Goal: Information Seeking & Learning: Learn about a topic

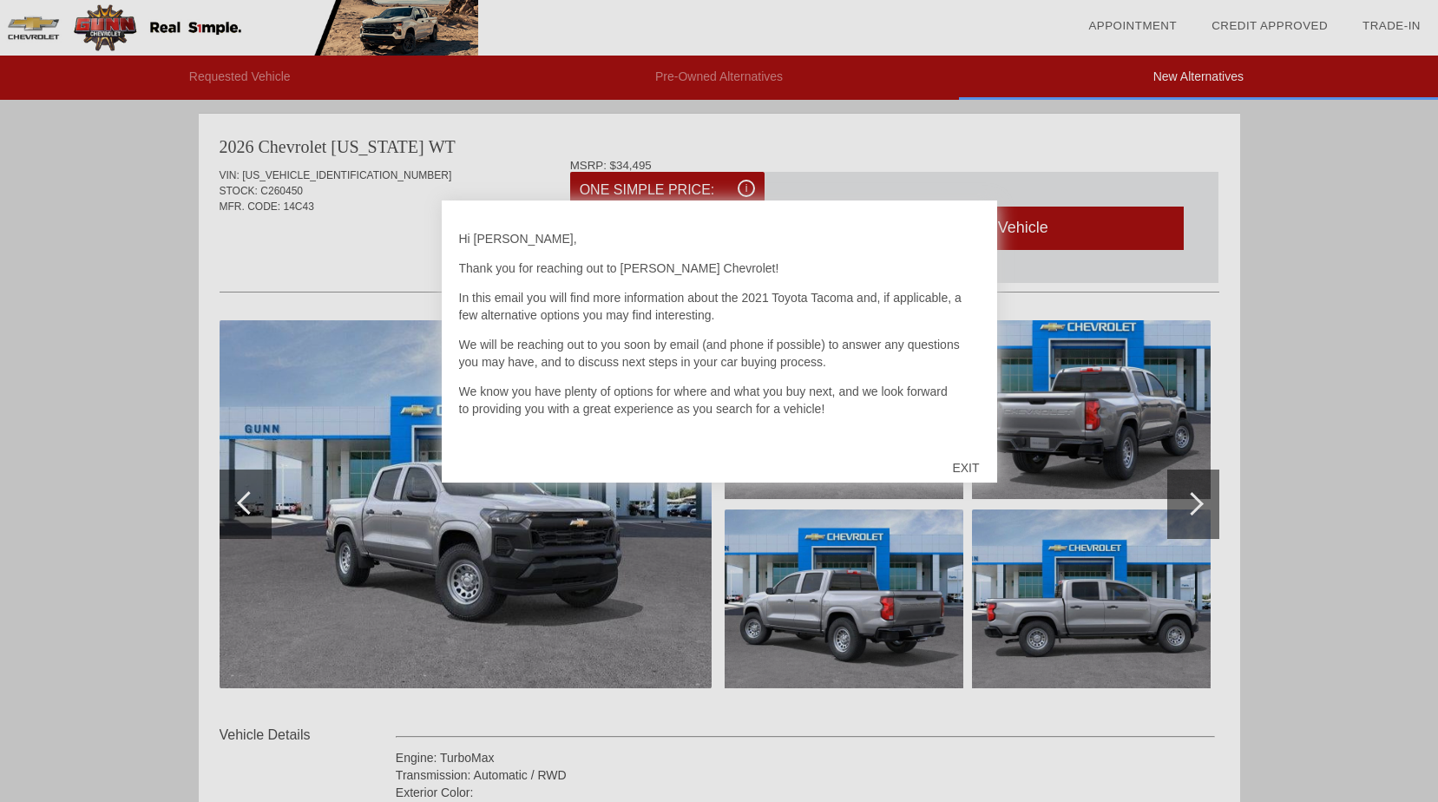
click at [969, 466] on div "EXIT" at bounding box center [966, 468] width 62 height 52
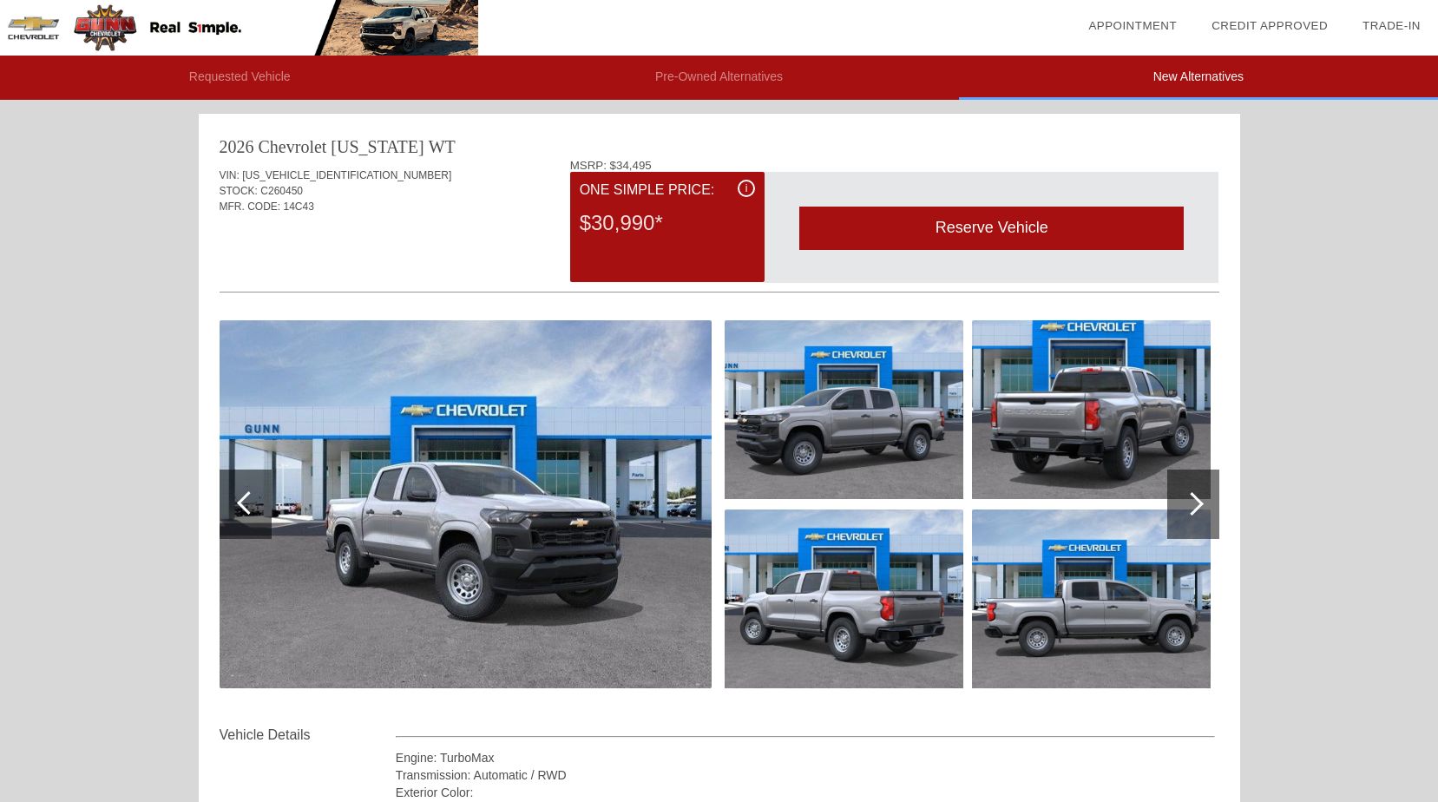
click at [541, 452] on img at bounding box center [466, 504] width 492 height 368
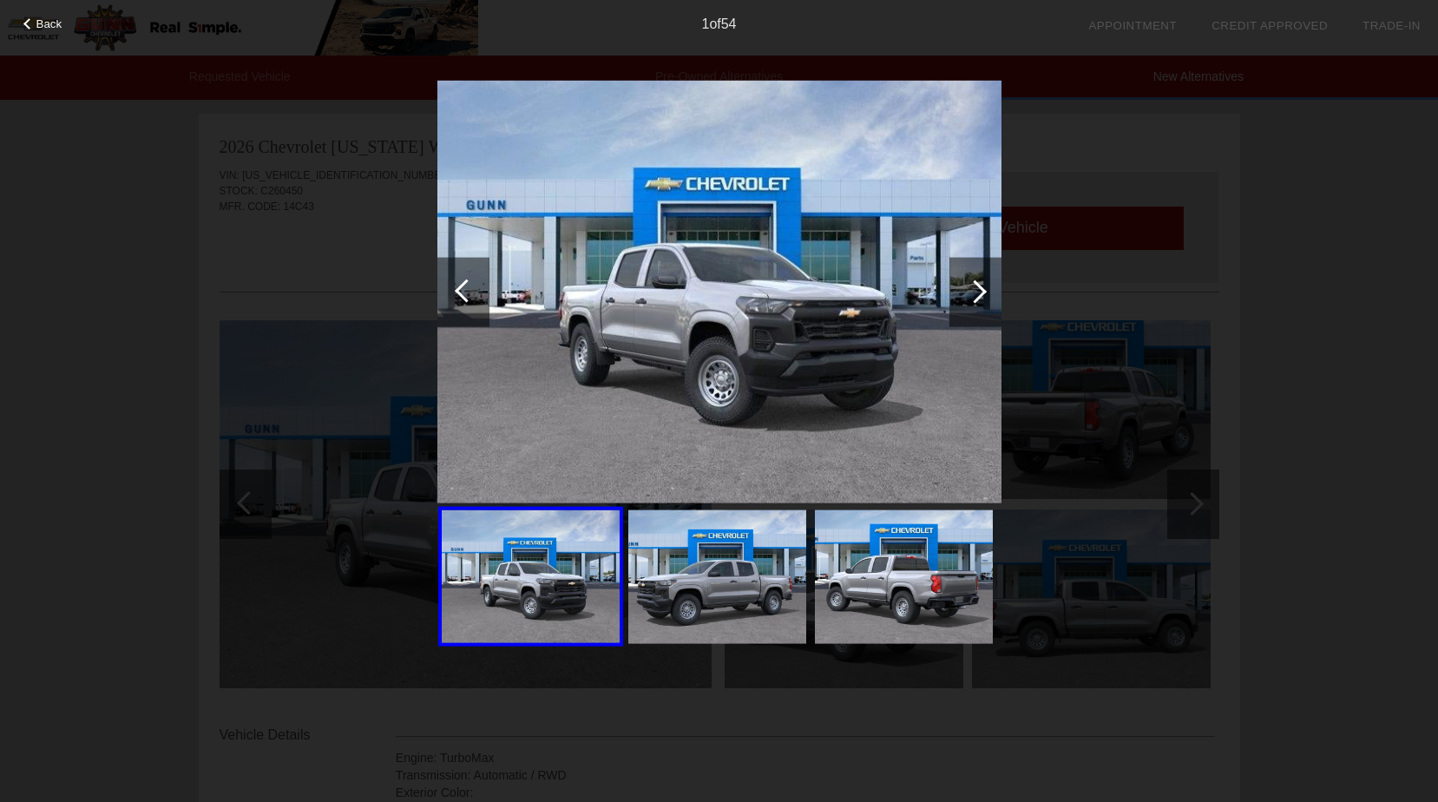
click at [976, 299] on div at bounding box center [974, 290] width 23 height 23
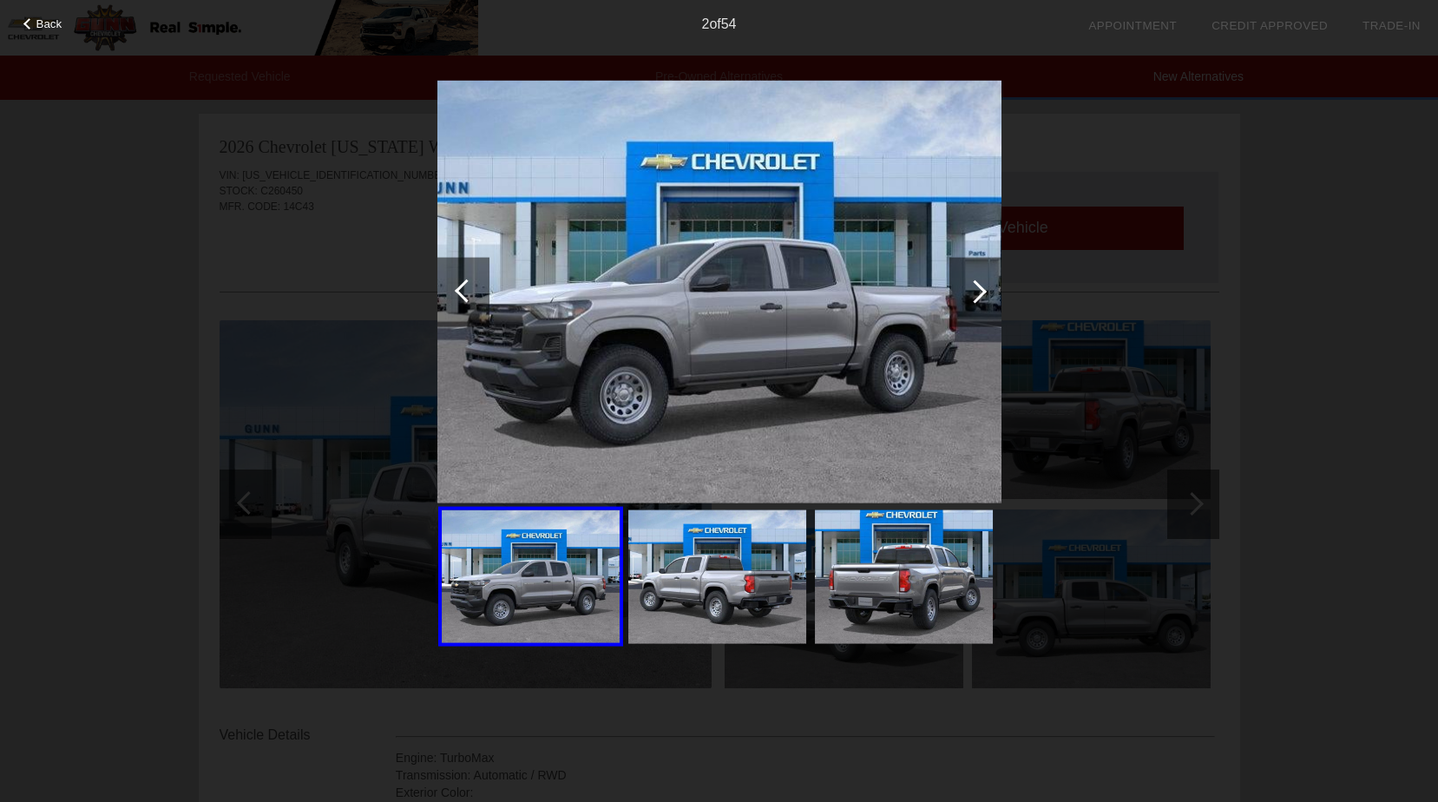
click at [976, 299] on div at bounding box center [974, 290] width 23 height 23
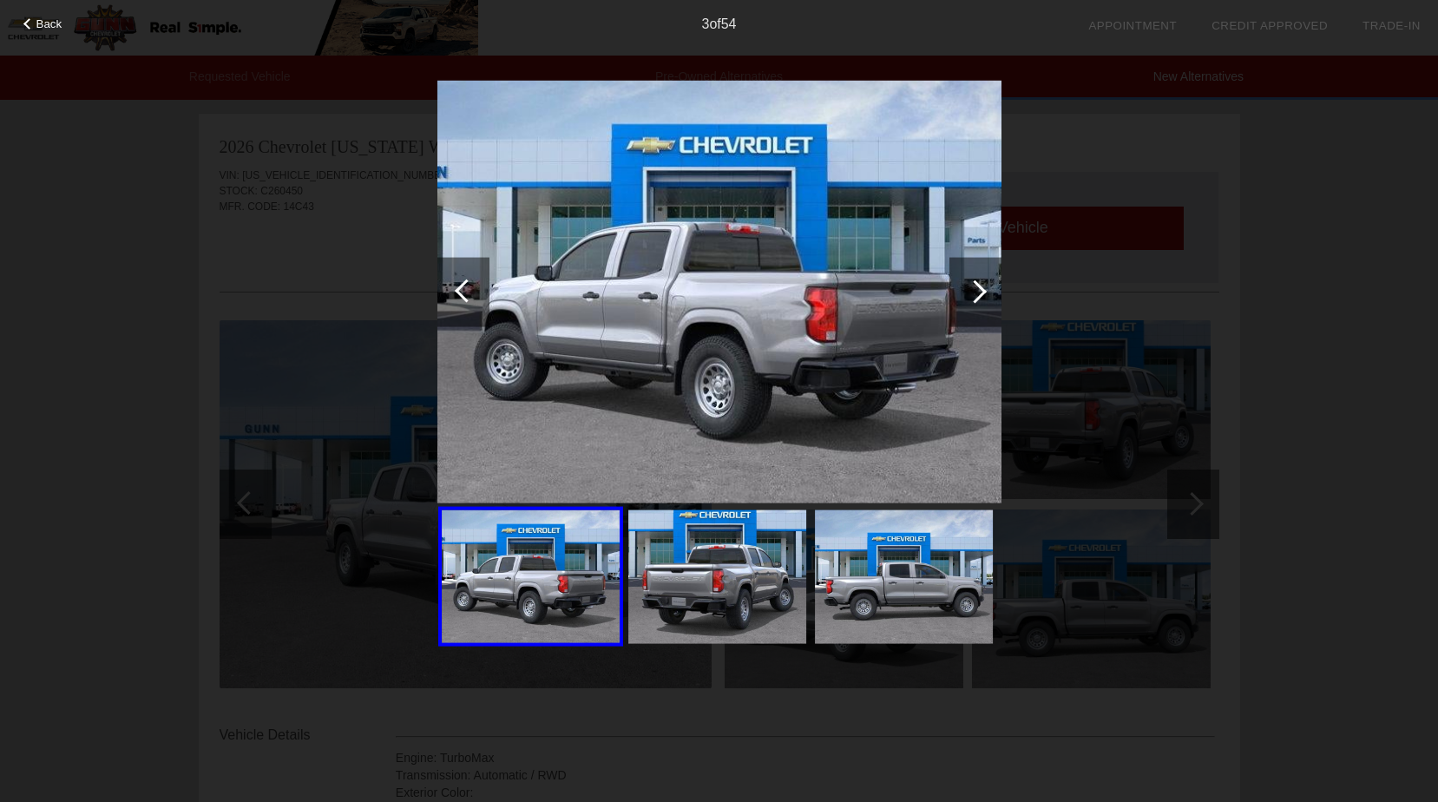
click at [976, 299] on div at bounding box center [974, 290] width 23 height 23
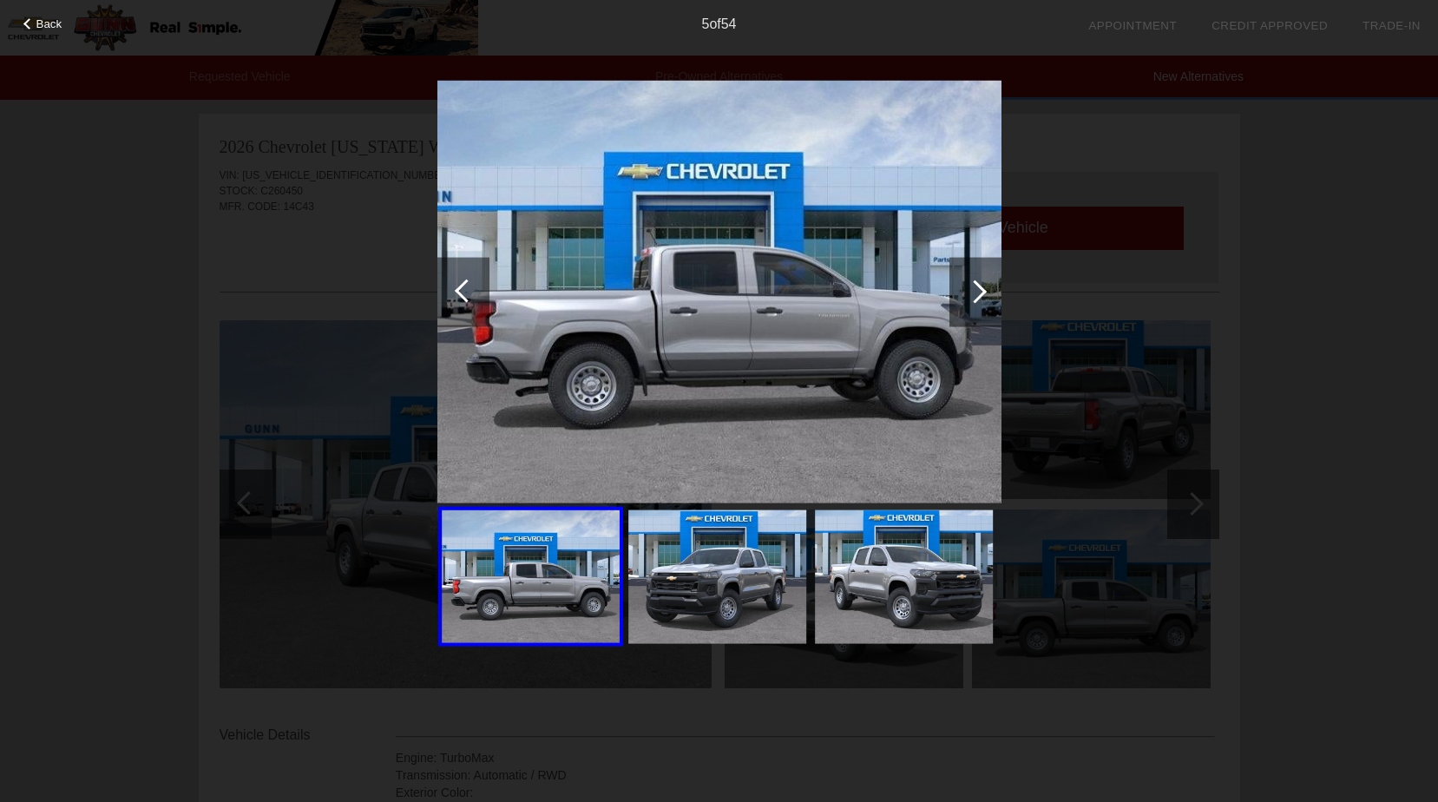
click at [976, 299] on div at bounding box center [974, 290] width 23 height 23
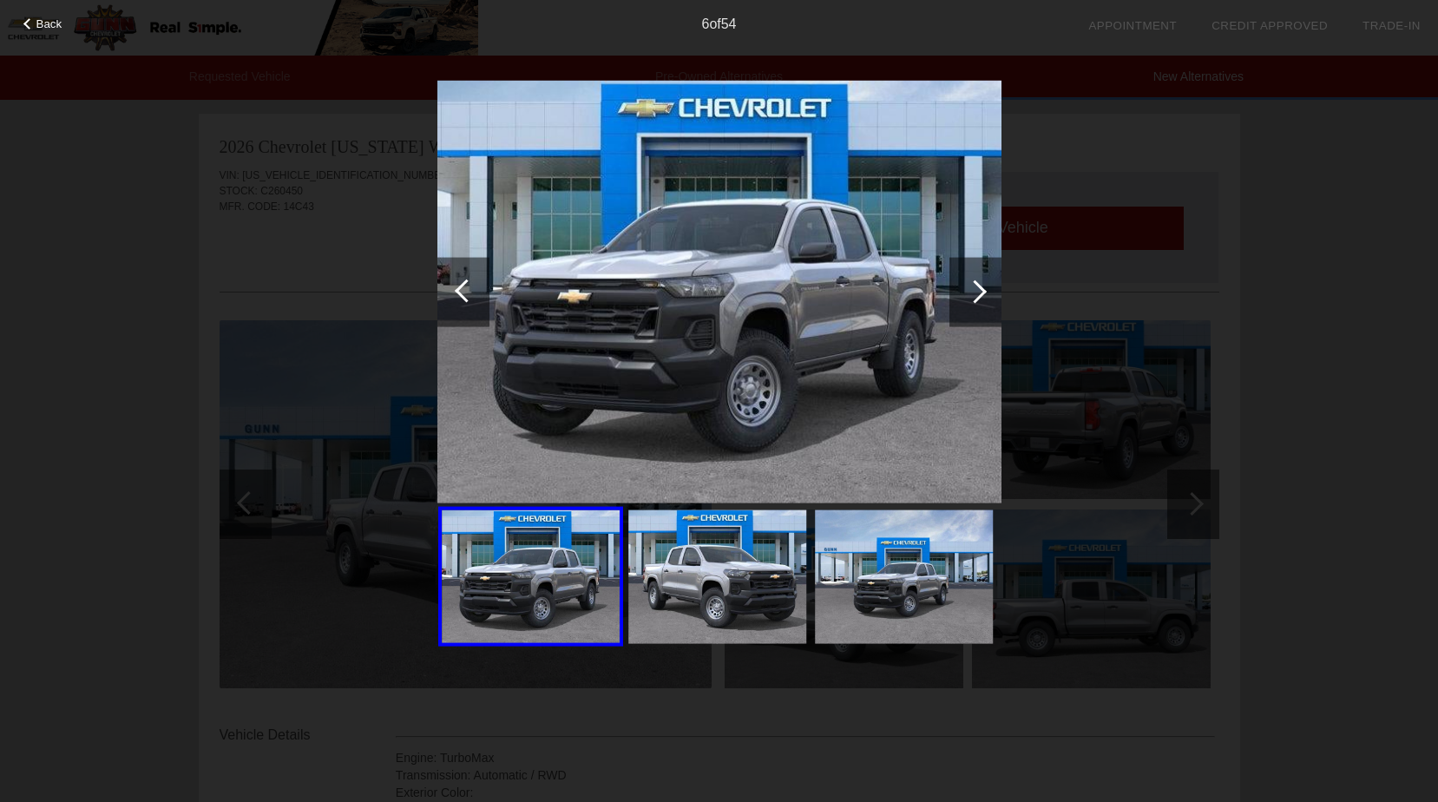
click at [976, 299] on div at bounding box center [974, 290] width 23 height 23
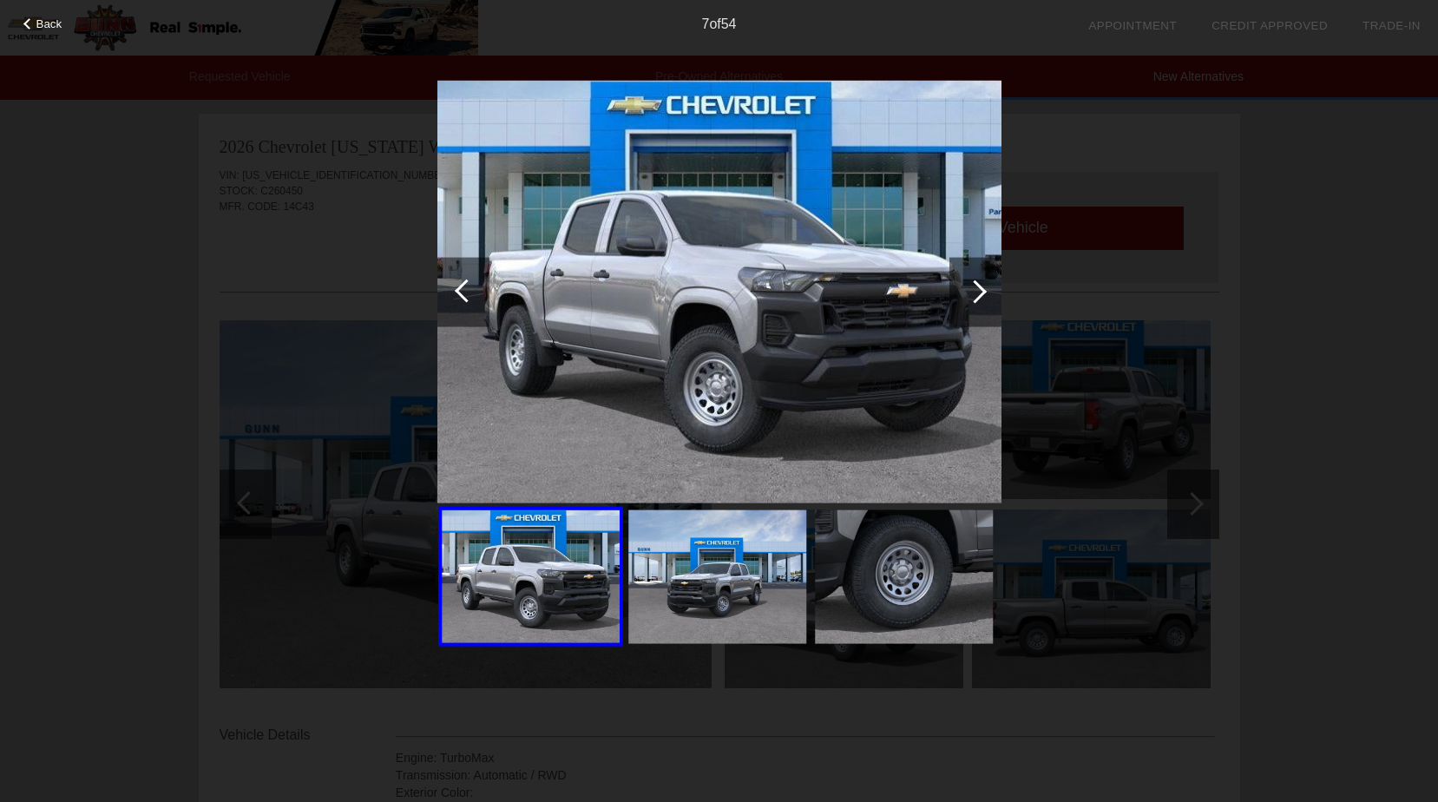
click at [976, 299] on div at bounding box center [974, 290] width 23 height 23
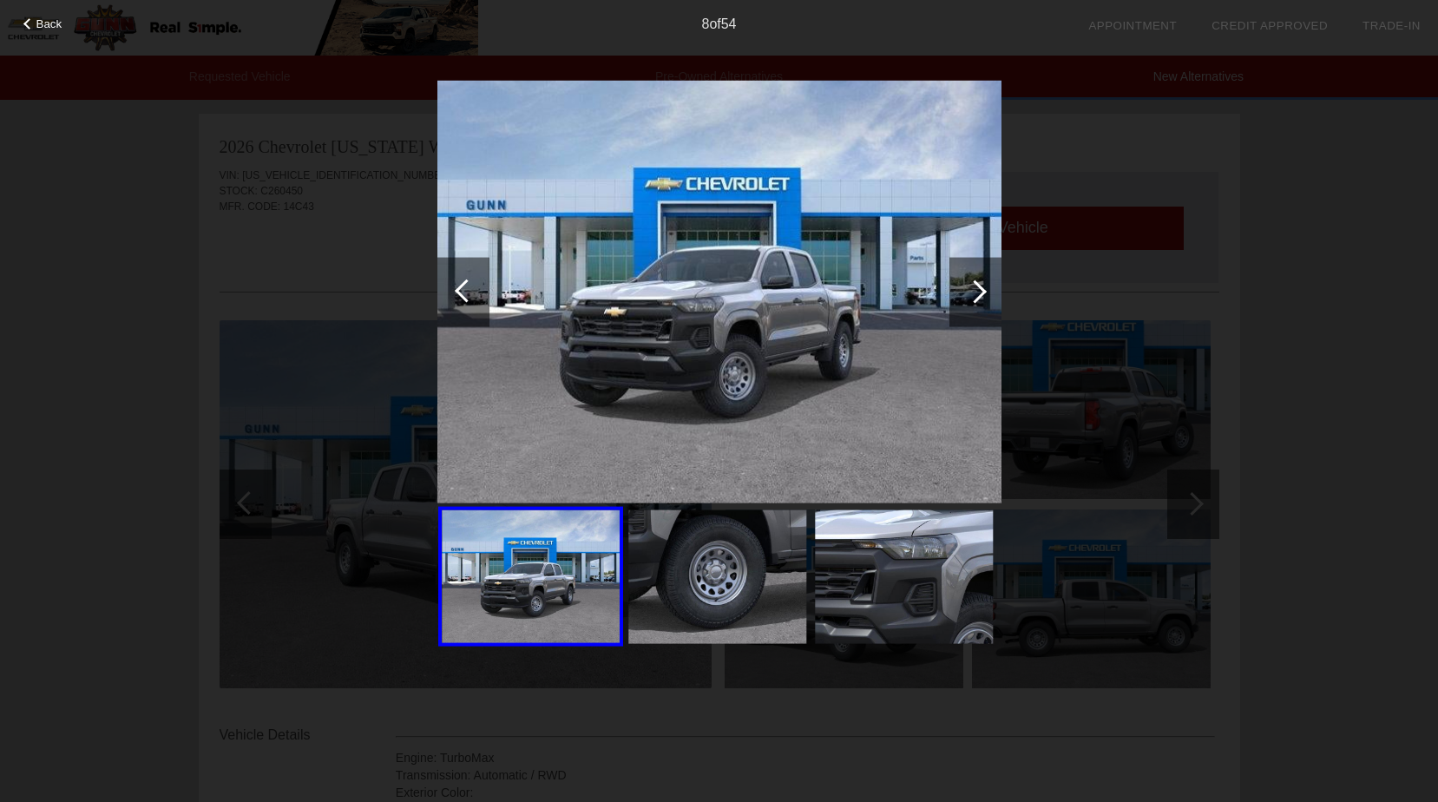
click at [976, 299] on div at bounding box center [974, 290] width 23 height 23
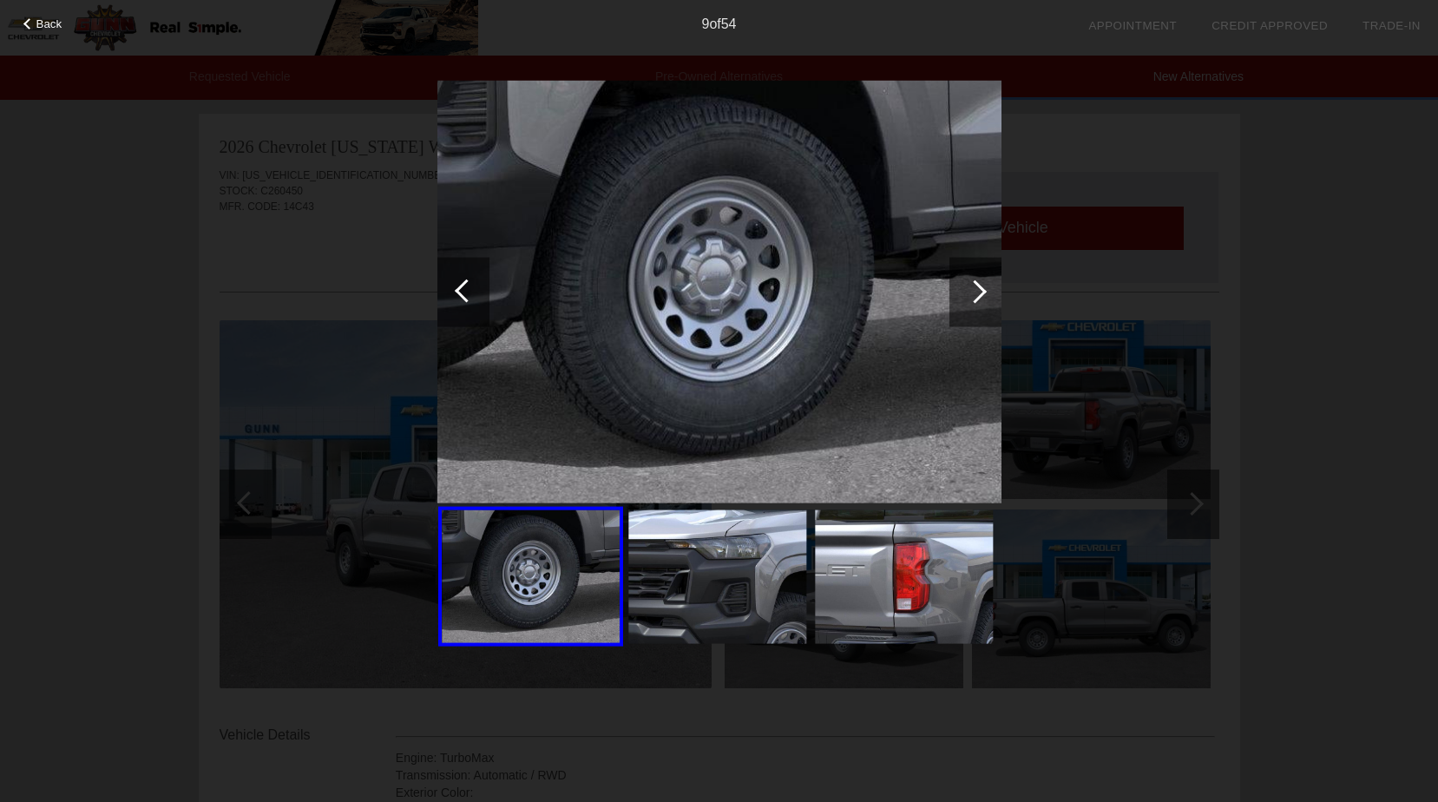
click at [976, 299] on div at bounding box center [974, 290] width 23 height 23
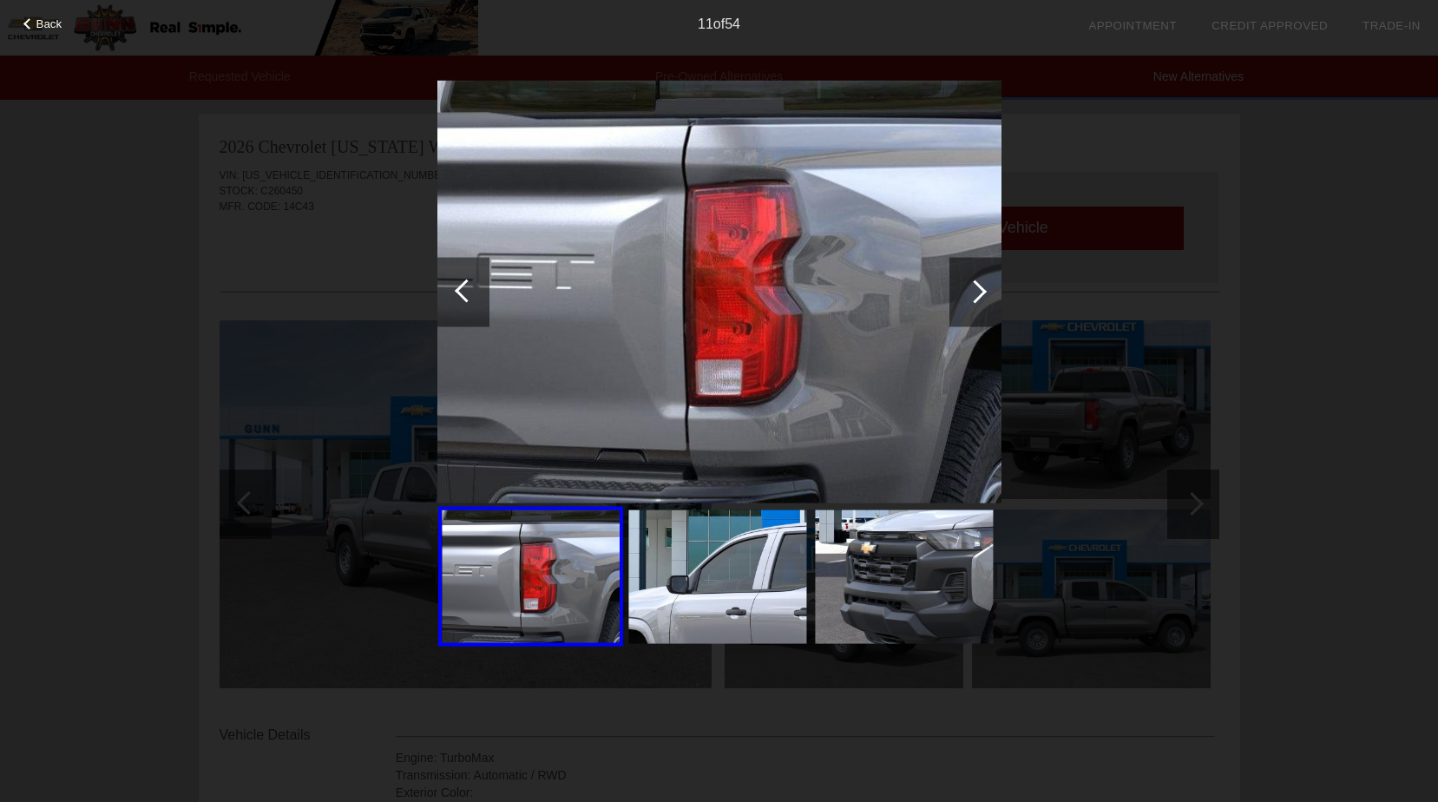
click at [976, 299] on div at bounding box center [974, 290] width 23 height 23
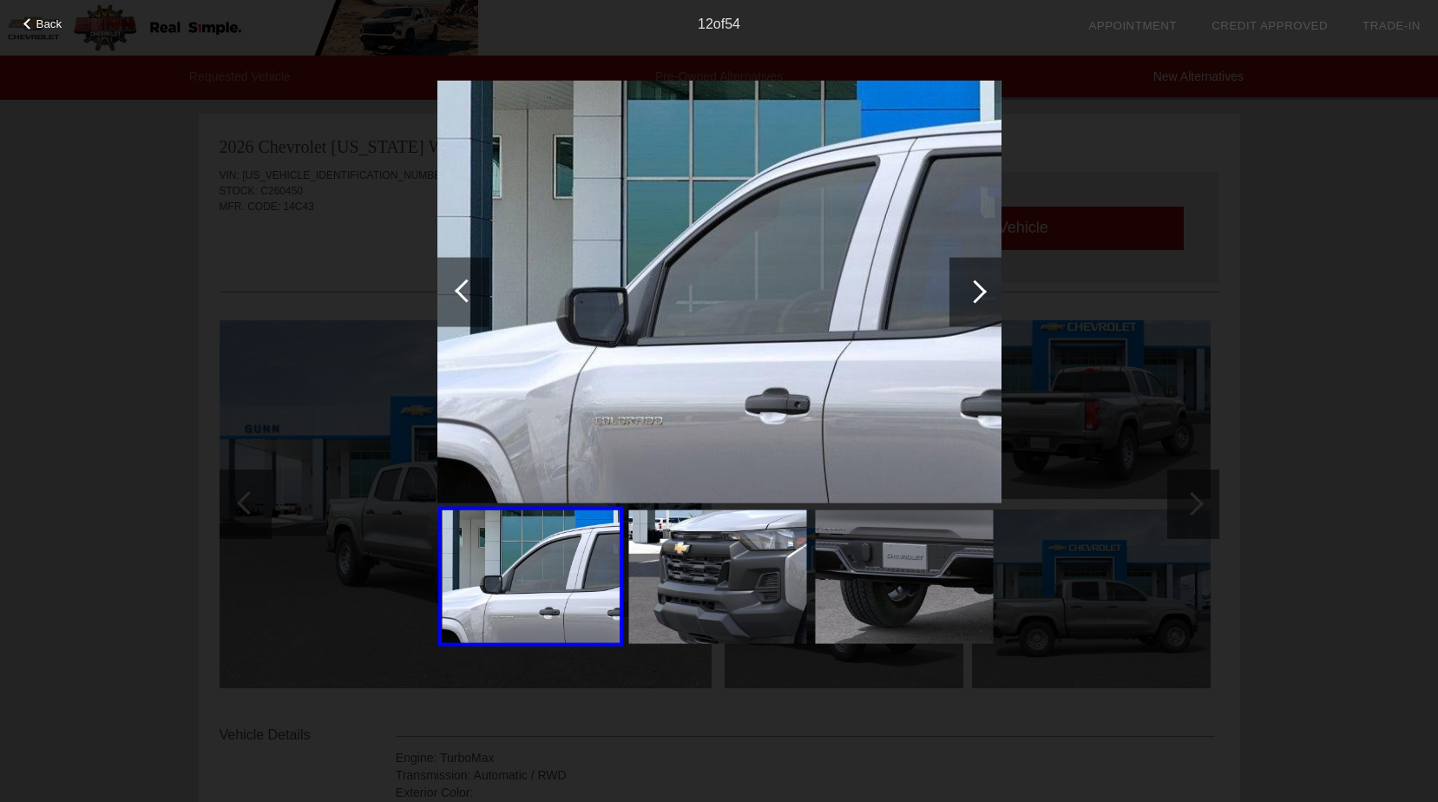
click at [976, 299] on div at bounding box center [974, 290] width 23 height 23
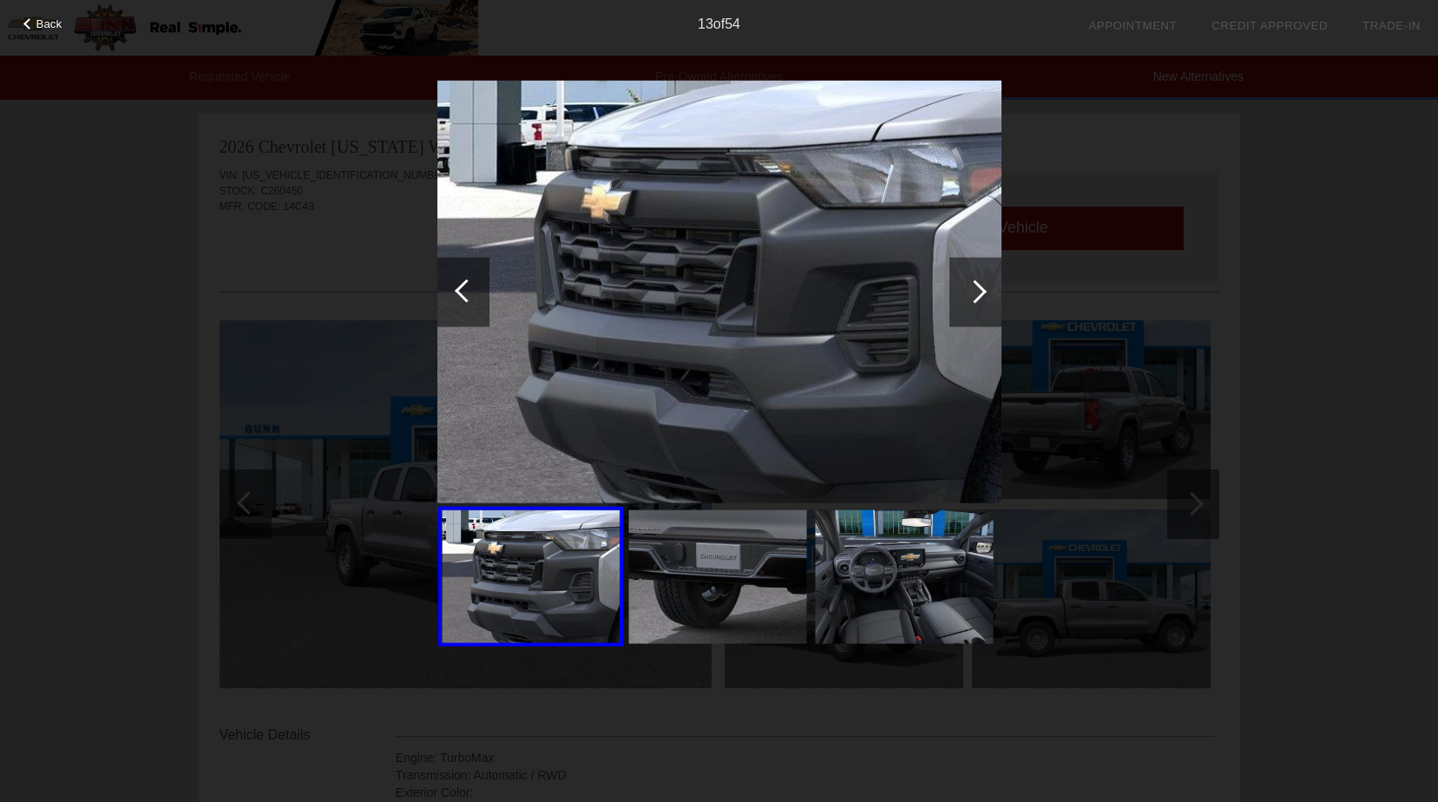
click at [976, 299] on div at bounding box center [974, 290] width 23 height 23
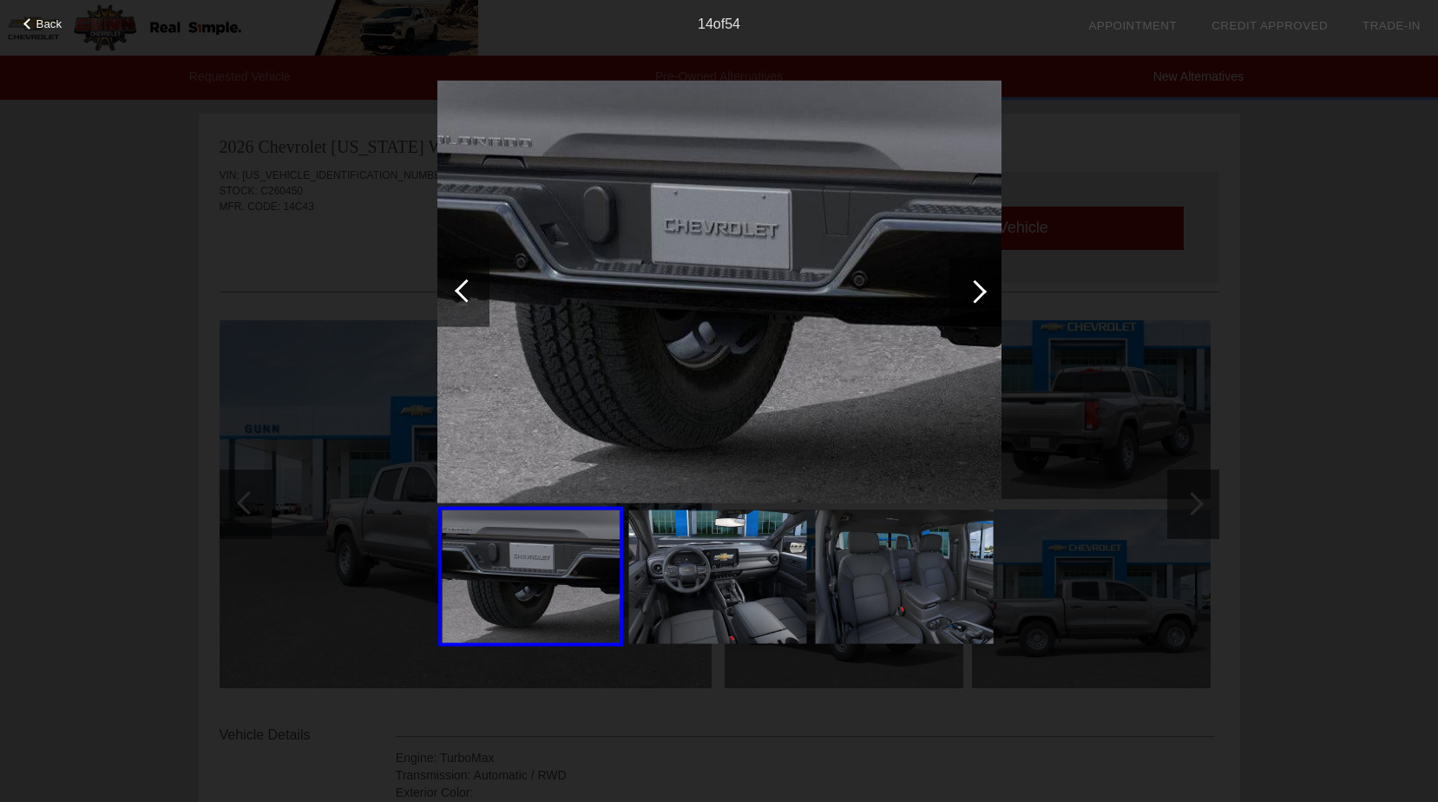
click at [976, 299] on div at bounding box center [974, 290] width 23 height 23
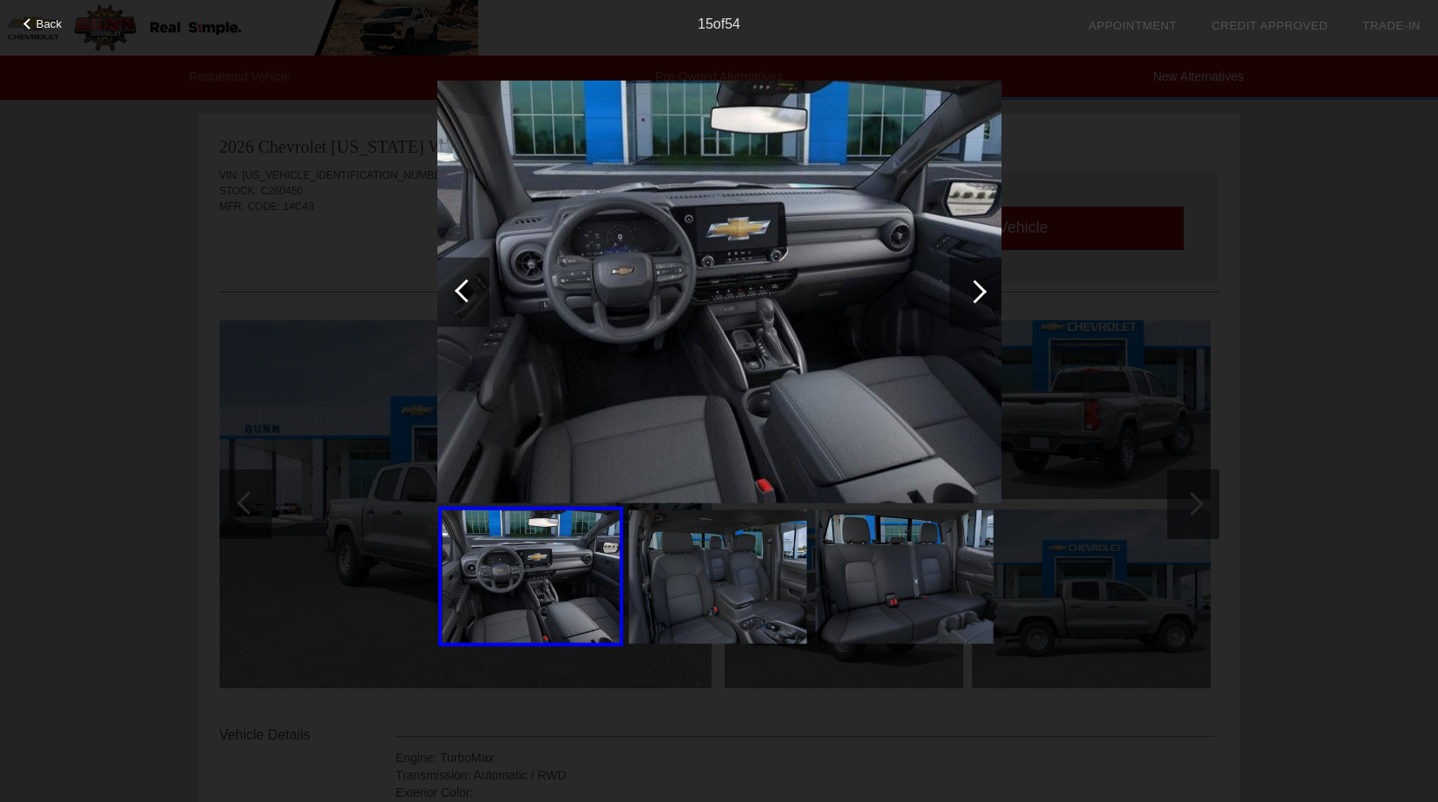
click at [976, 299] on div at bounding box center [974, 290] width 23 height 23
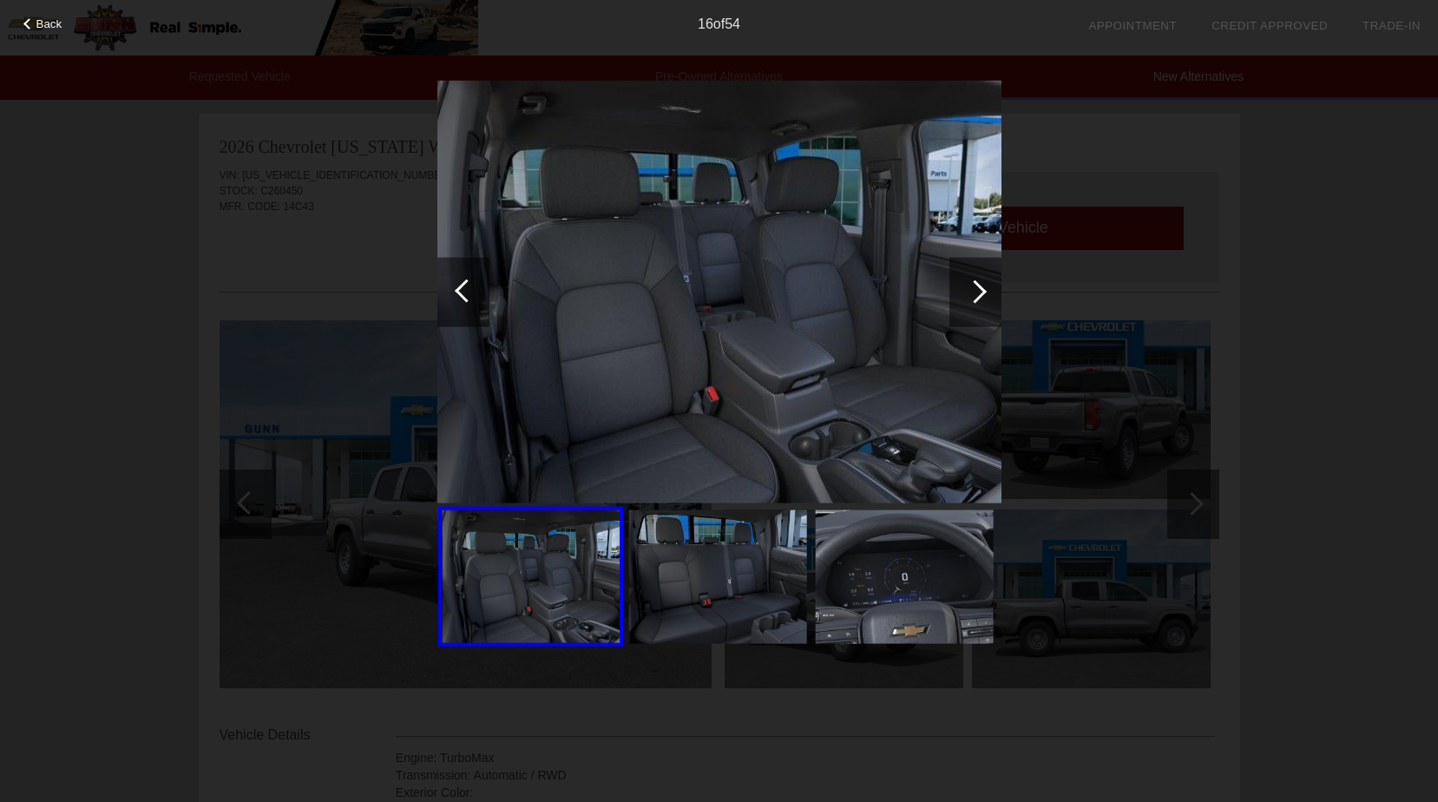
click at [976, 299] on div at bounding box center [974, 290] width 23 height 23
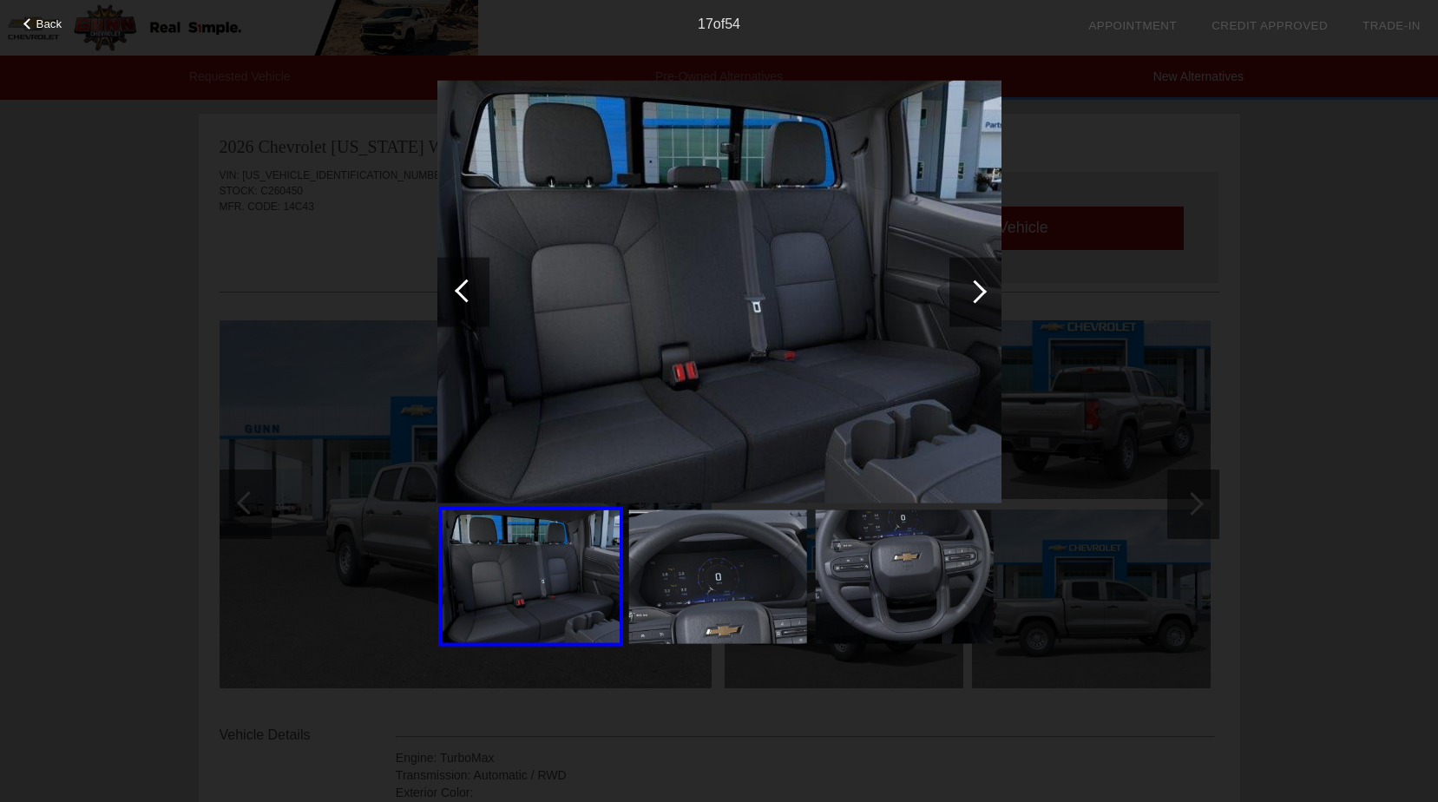
click at [976, 299] on div at bounding box center [974, 290] width 23 height 23
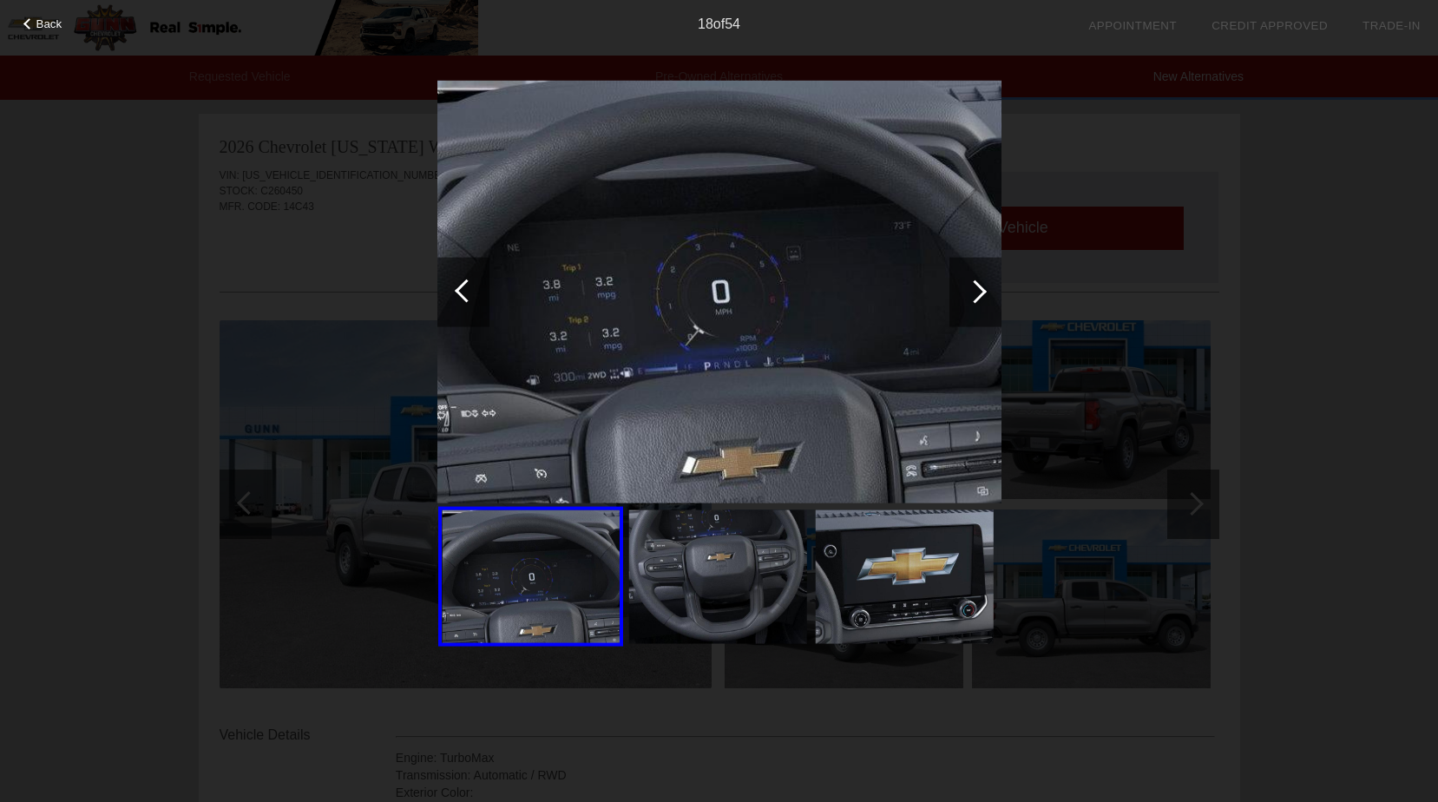
click at [976, 299] on div at bounding box center [974, 290] width 23 height 23
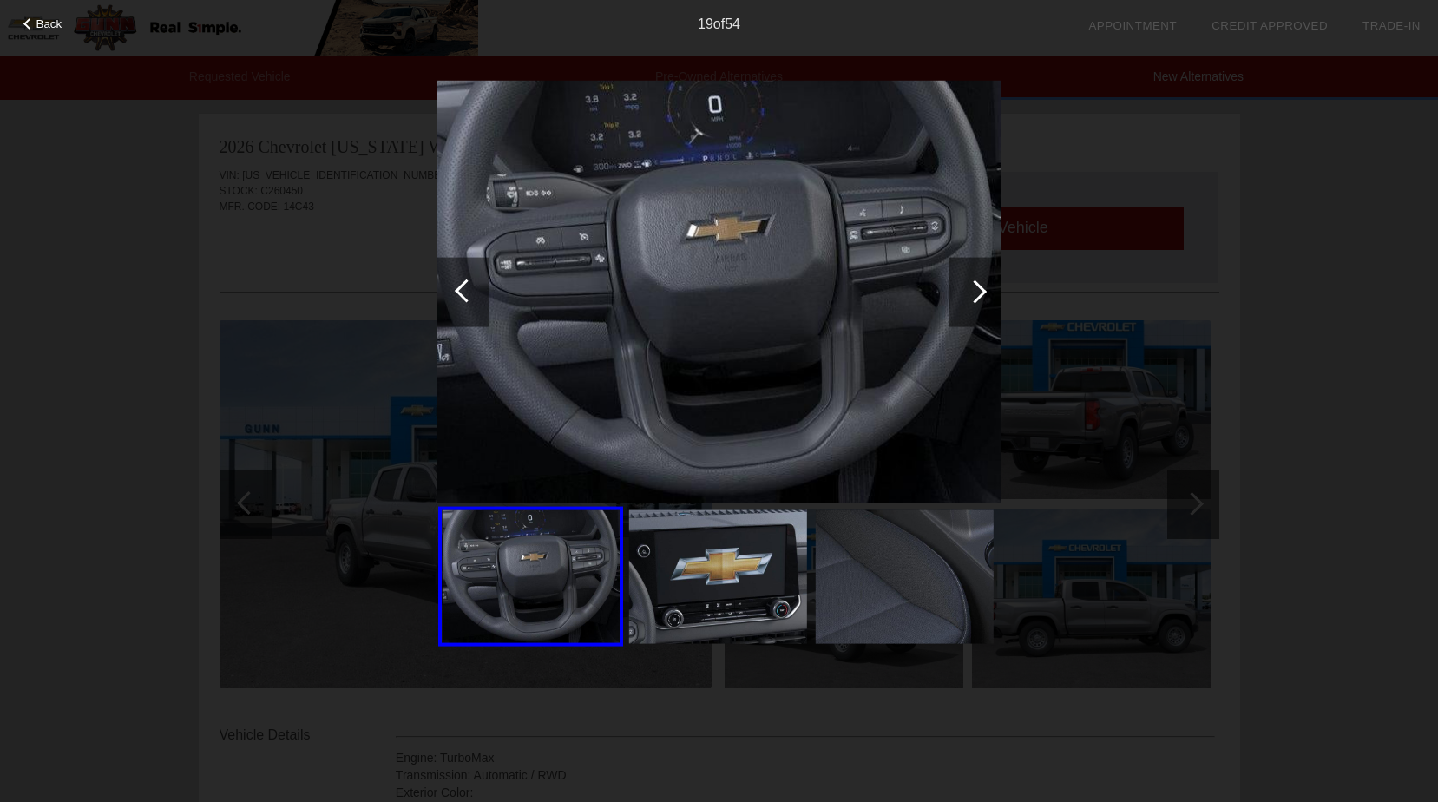
click at [976, 299] on div at bounding box center [974, 290] width 23 height 23
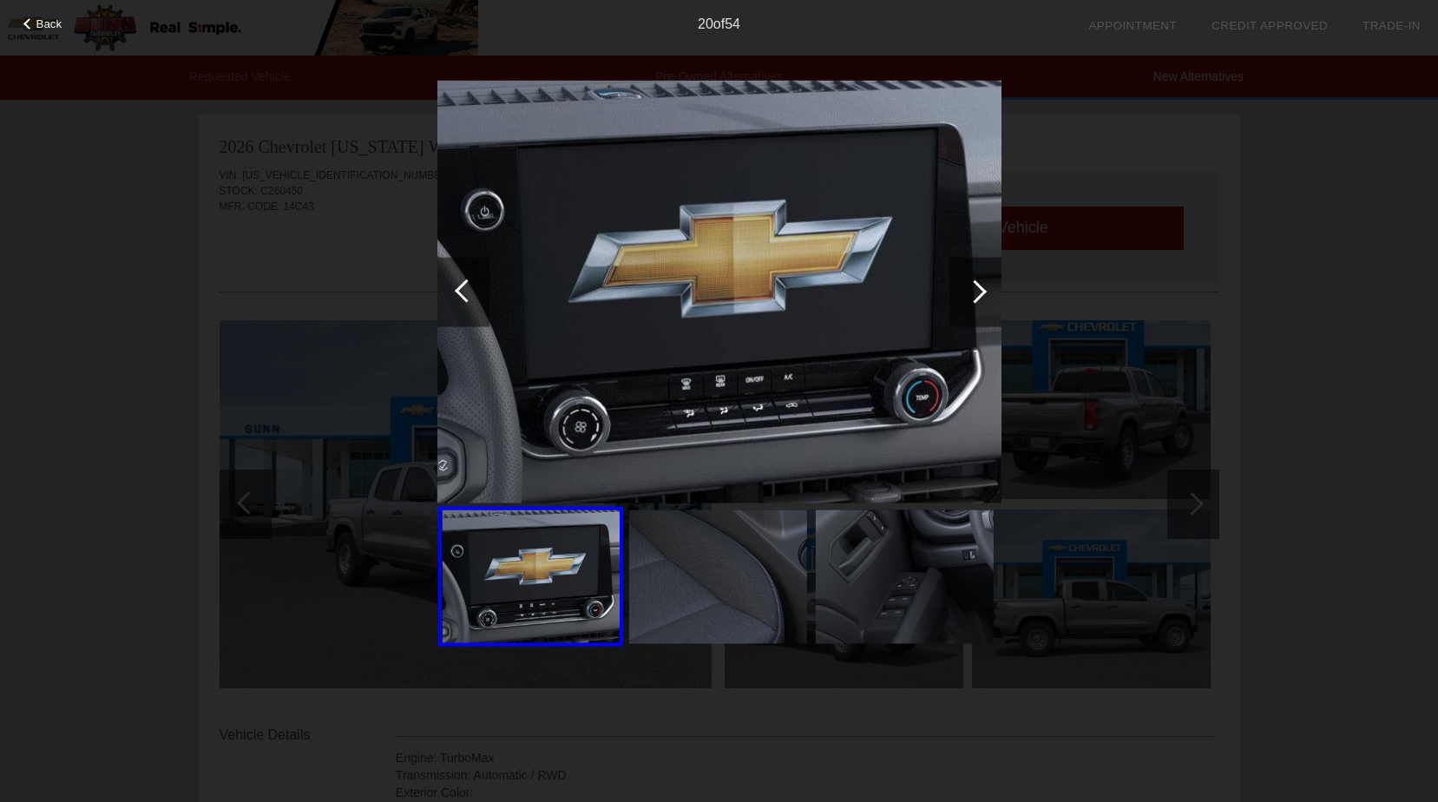
click at [976, 299] on div at bounding box center [974, 290] width 23 height 23
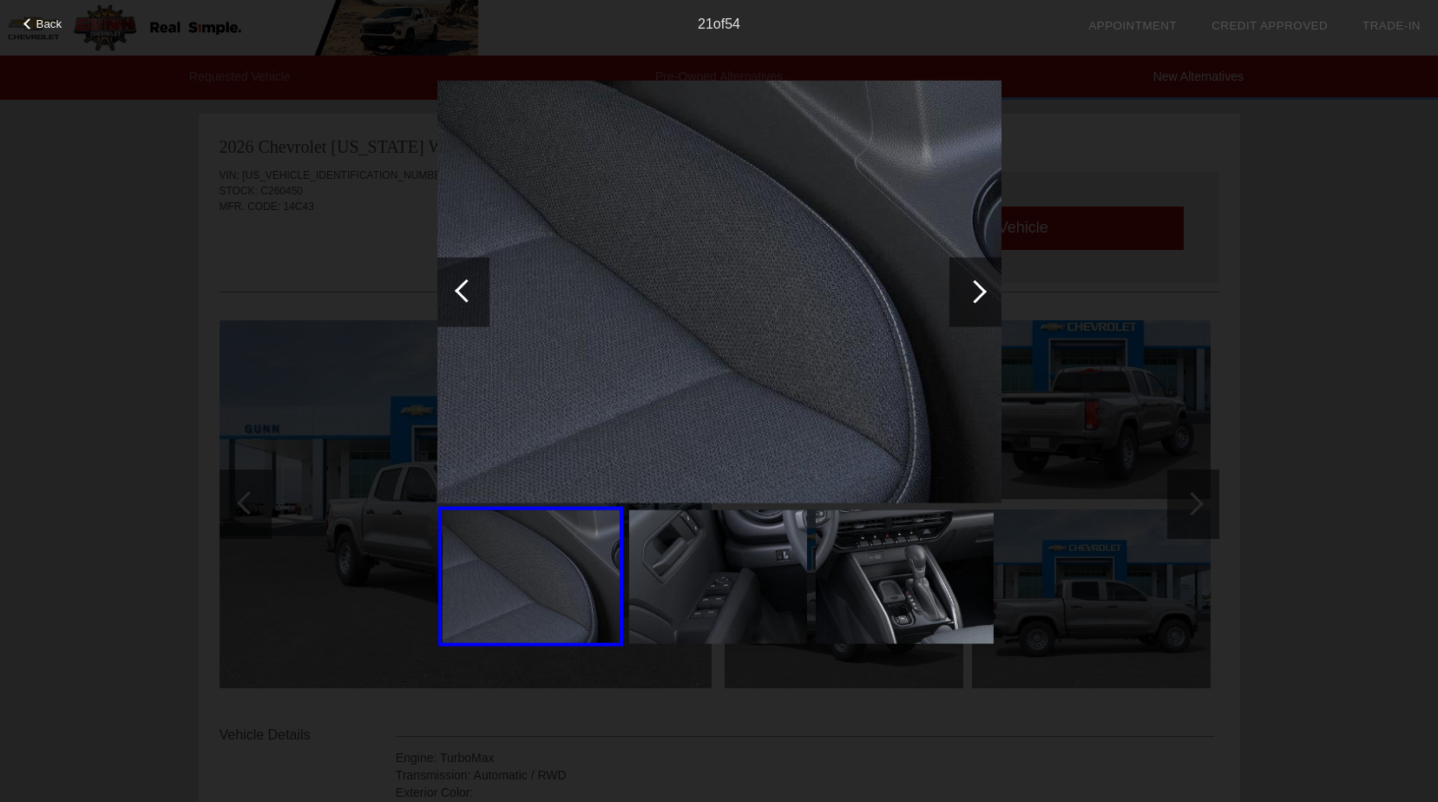
click at [976, 299] on div at bounding box center [974, 290] width 23 height 23
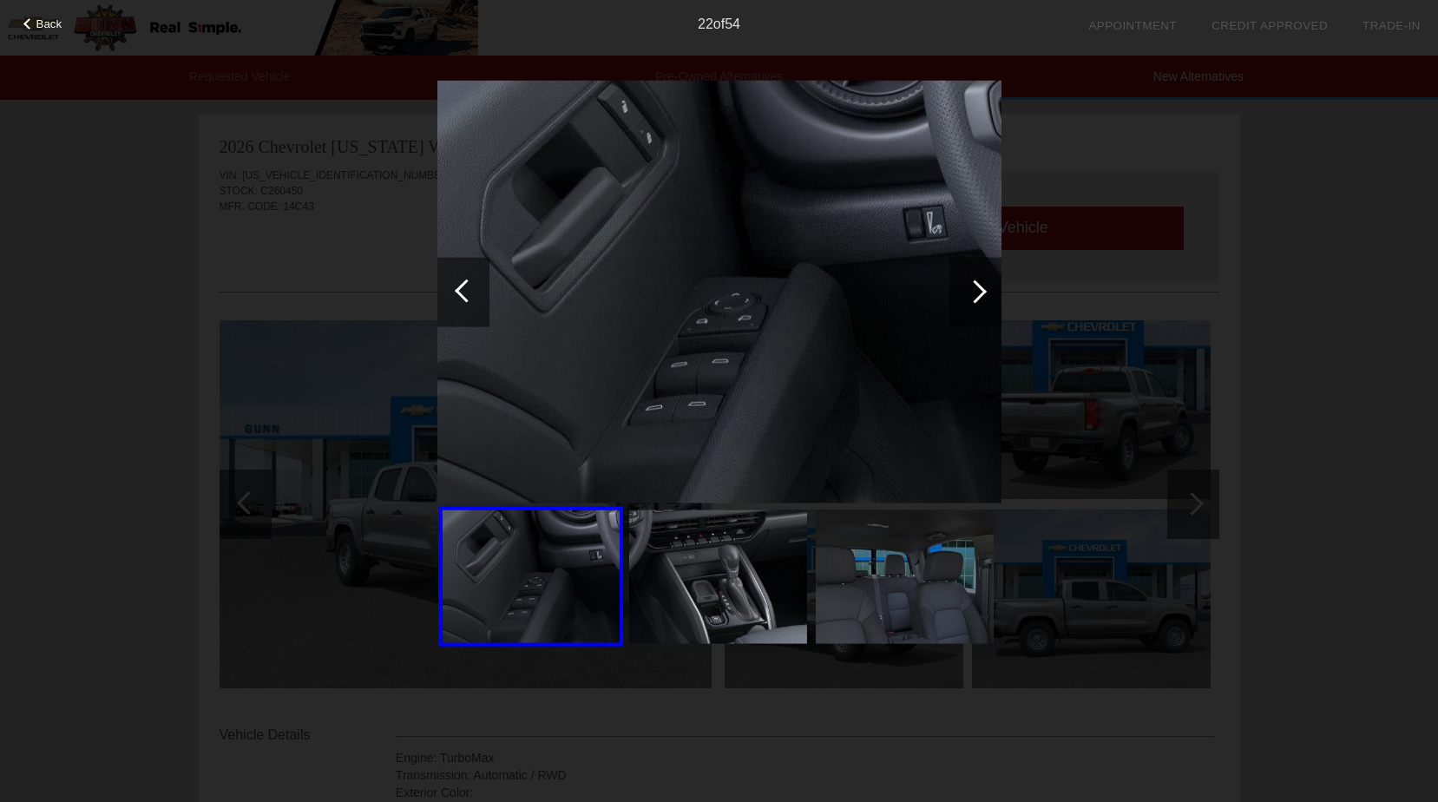
click at [976, 299] on div at bounding box center [974, 290] width 23 height 23
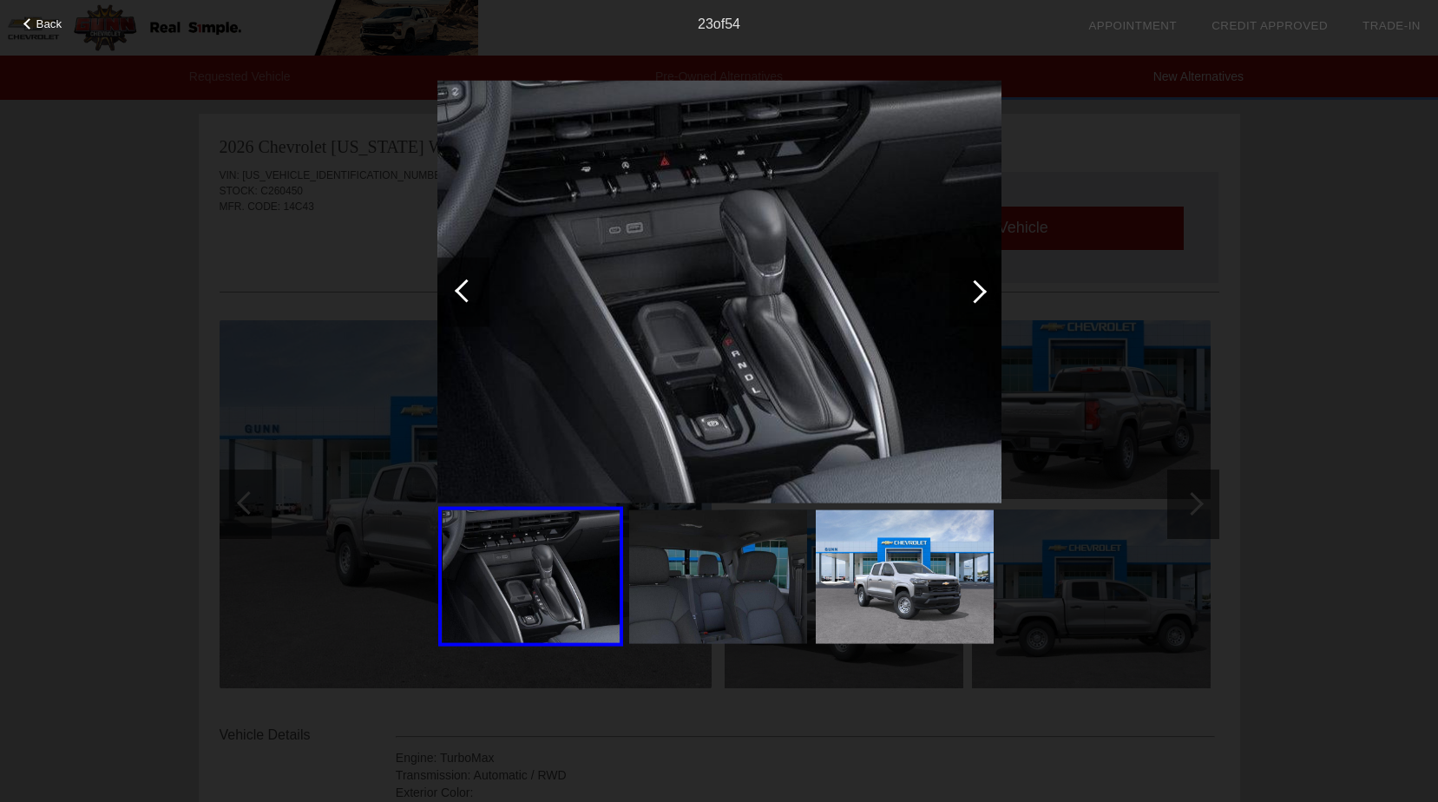
click at [976, 299] on div at bounding box center [974, 290] width 23 height 23
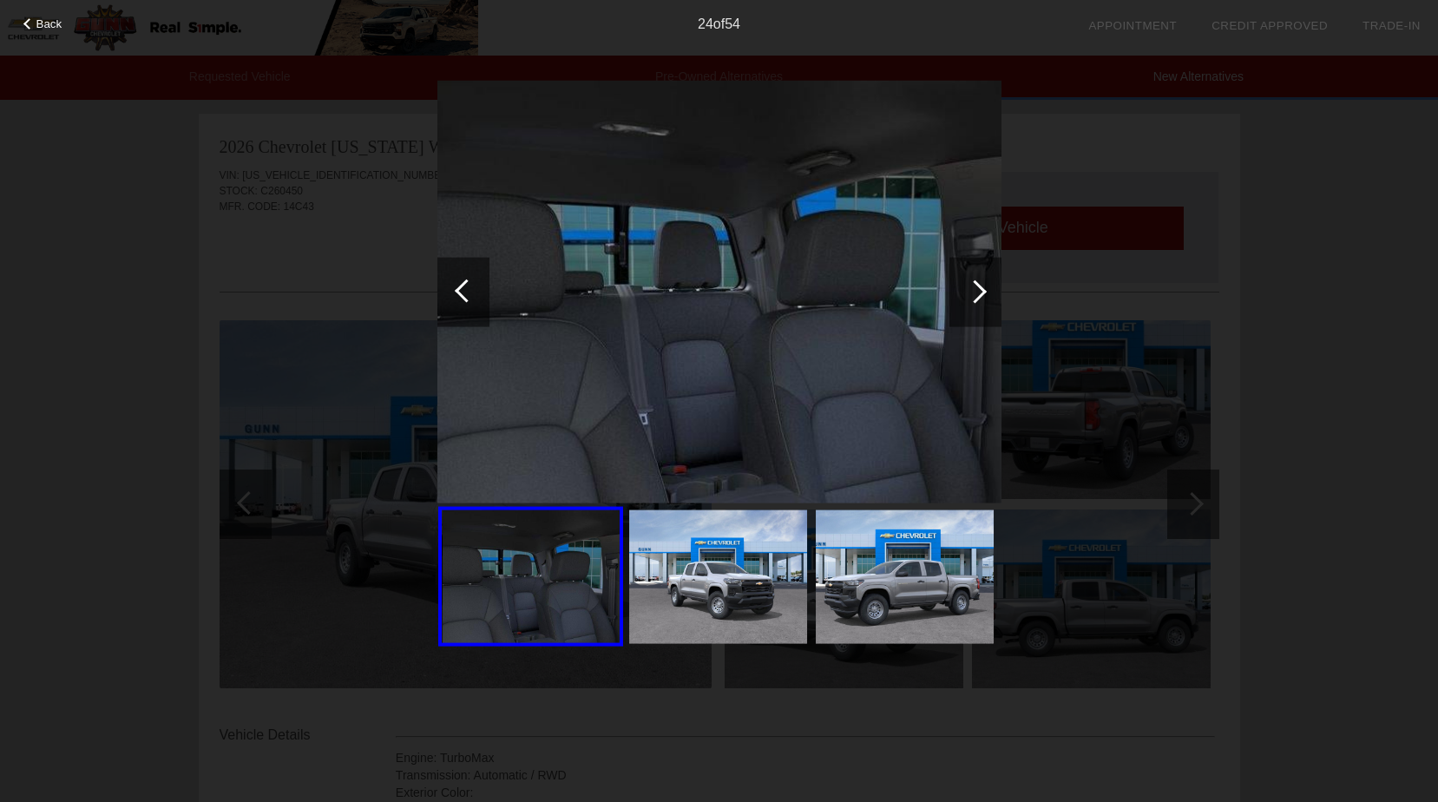
click at [976, 299] on div at bounding box center [974, 290] width 23 height 23
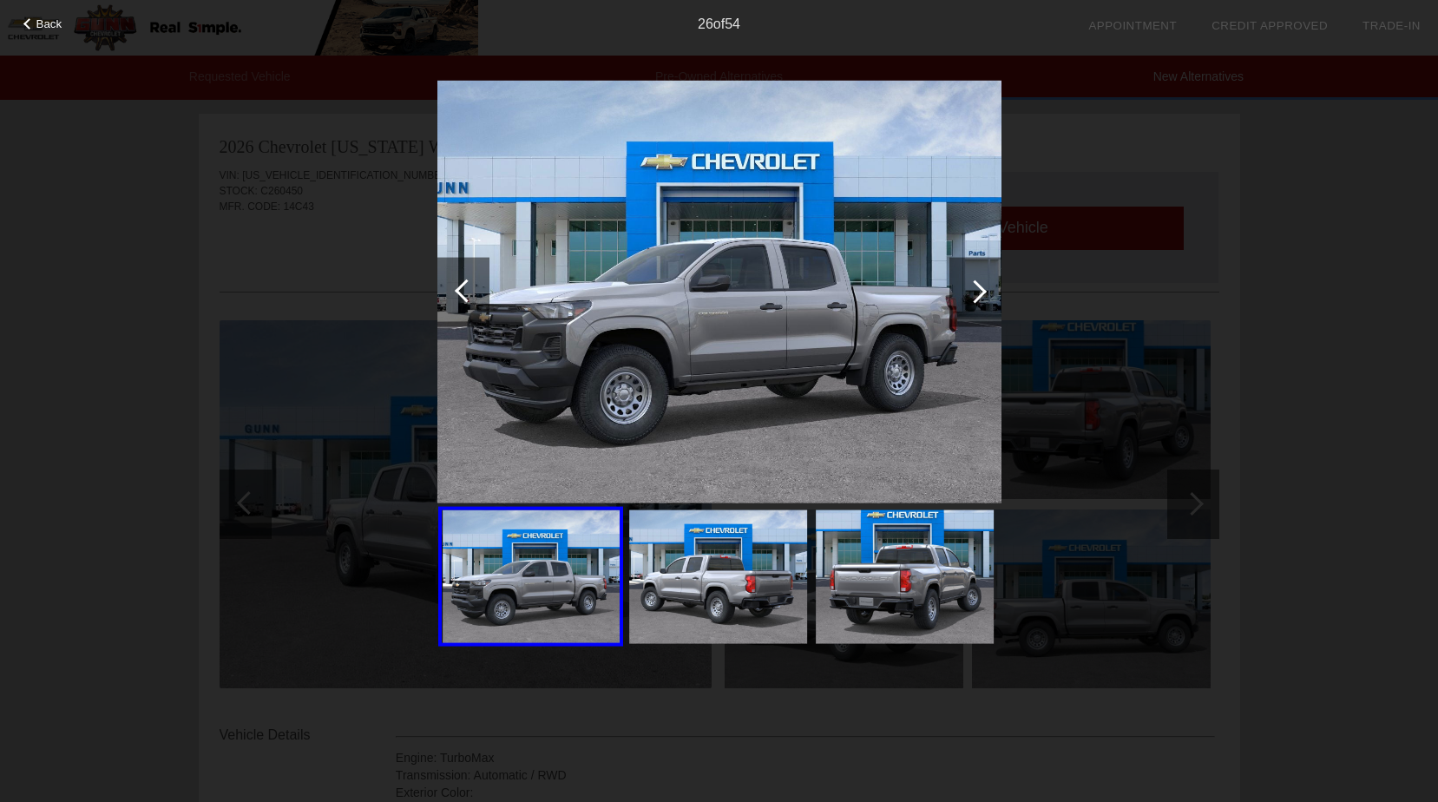
click at [976, 299] on div at bounding box center [974, 290] width 23 height 23
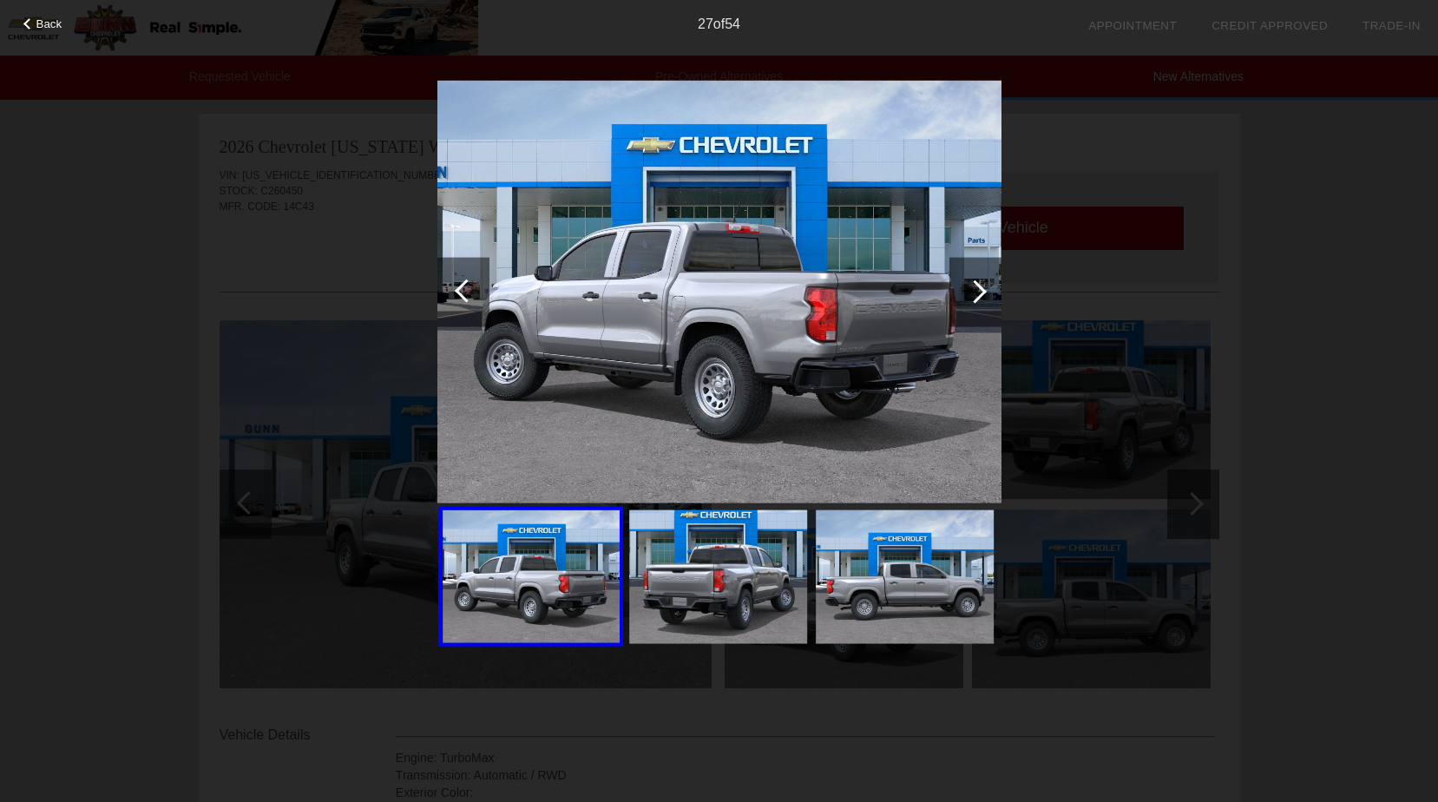
click at [935, 595] on img at bounding box center [905, 577] width 178 height 134
click at [980, 291] on div at bounding box center [974, 290] width 23 height 23
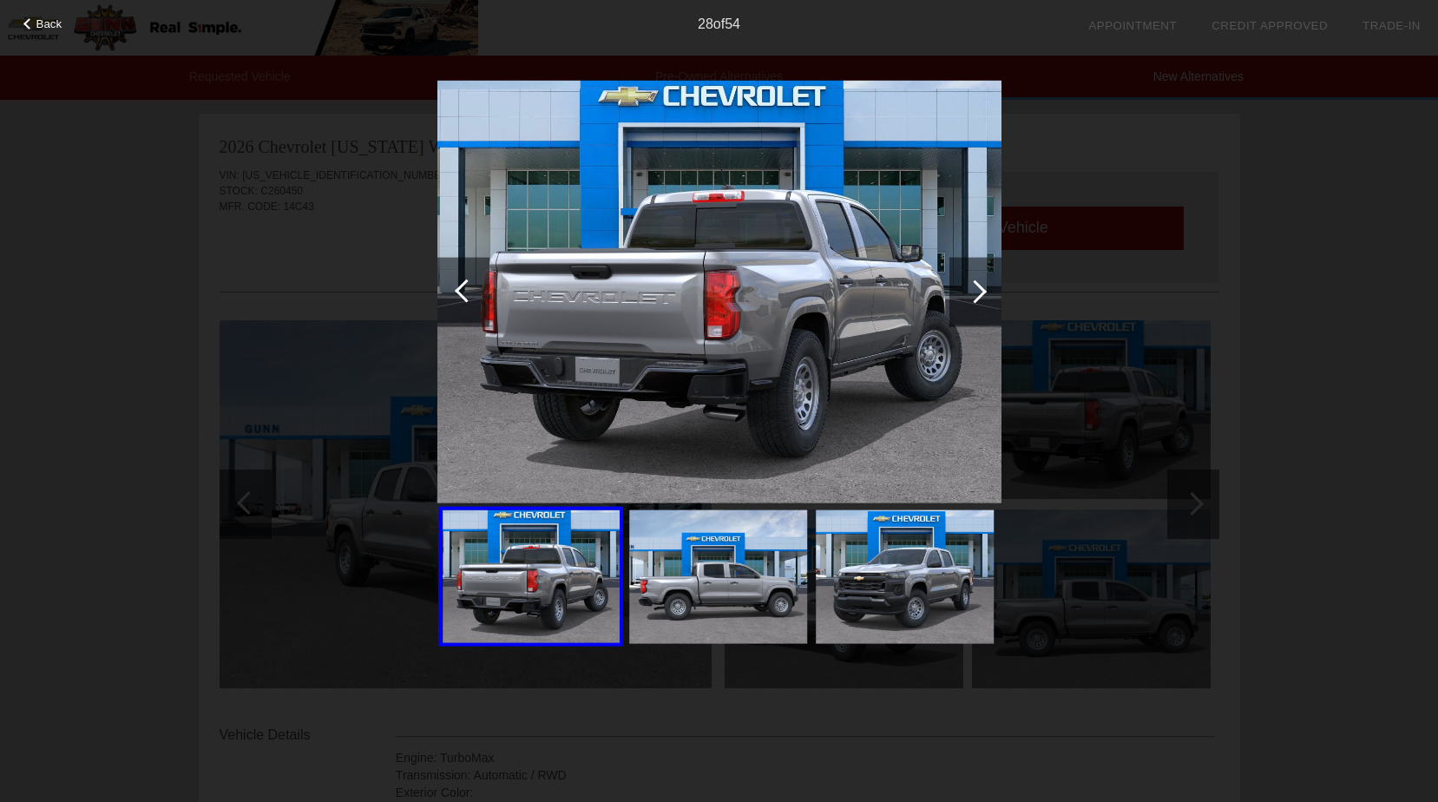
click at [980, 291] on div at bounding box center [974, 290] width 23 height 23
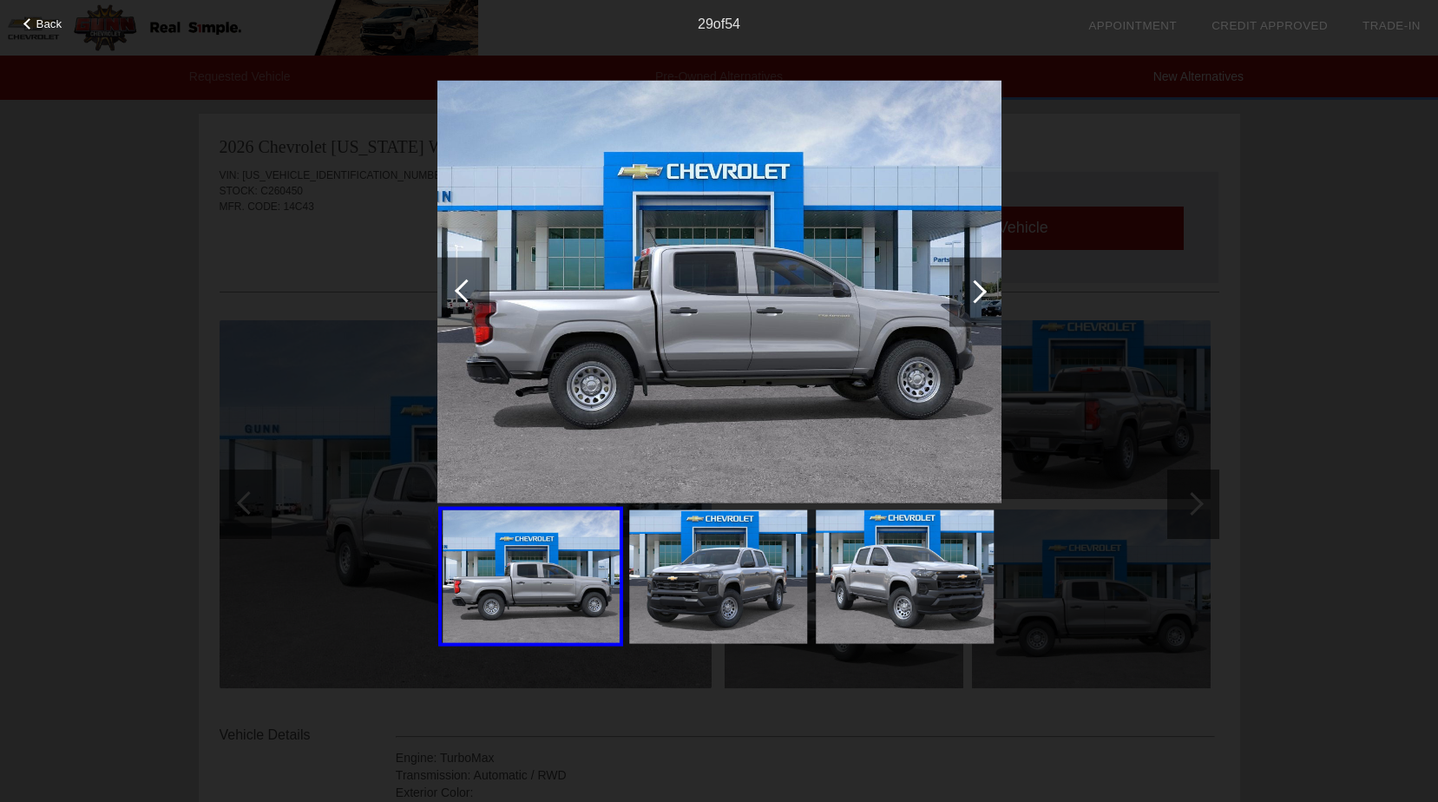
click at [988, 292] on div at bounding box center [975, 291] width 52 height 69
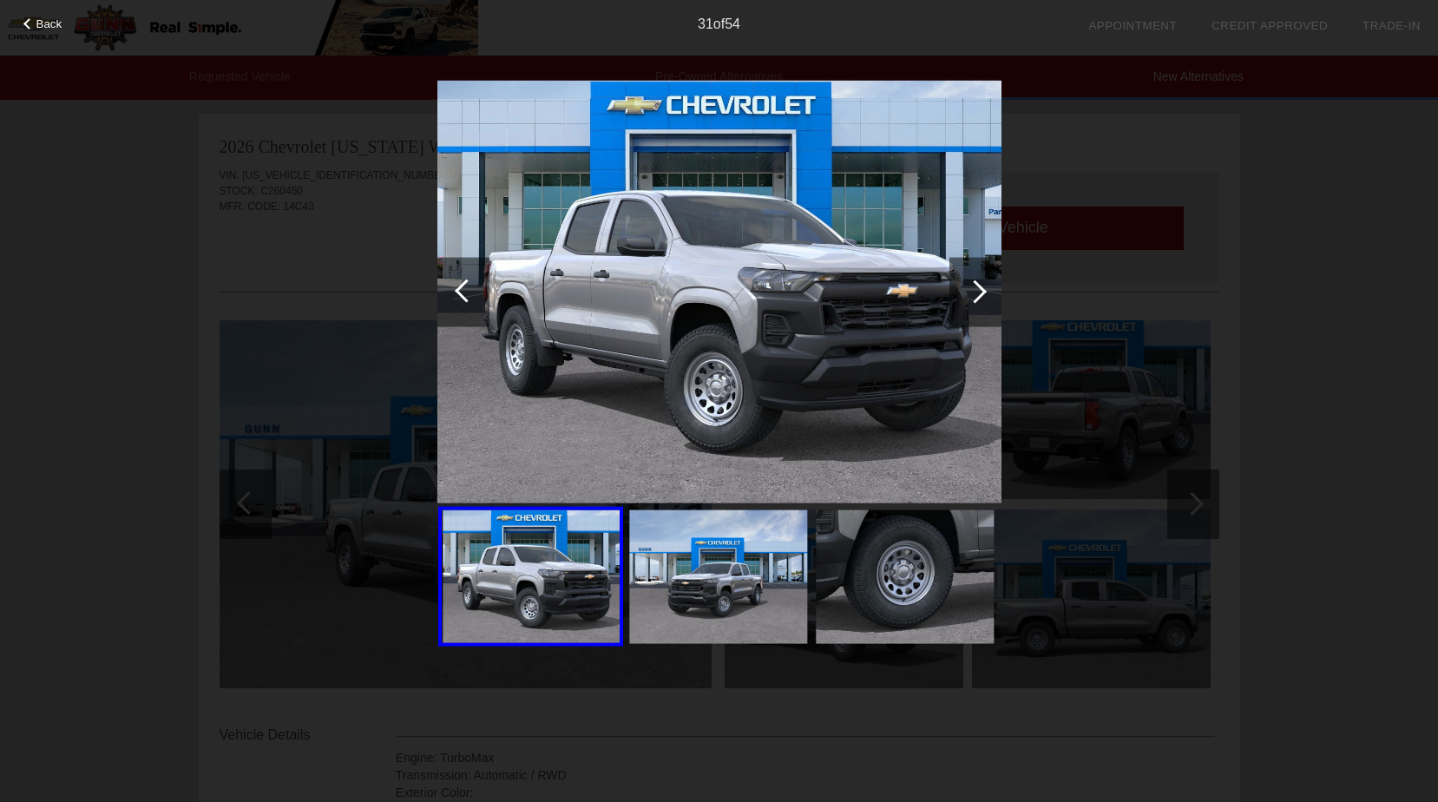
click at [985, 292] on div at bounding box center [974, 290] width 23 height 23
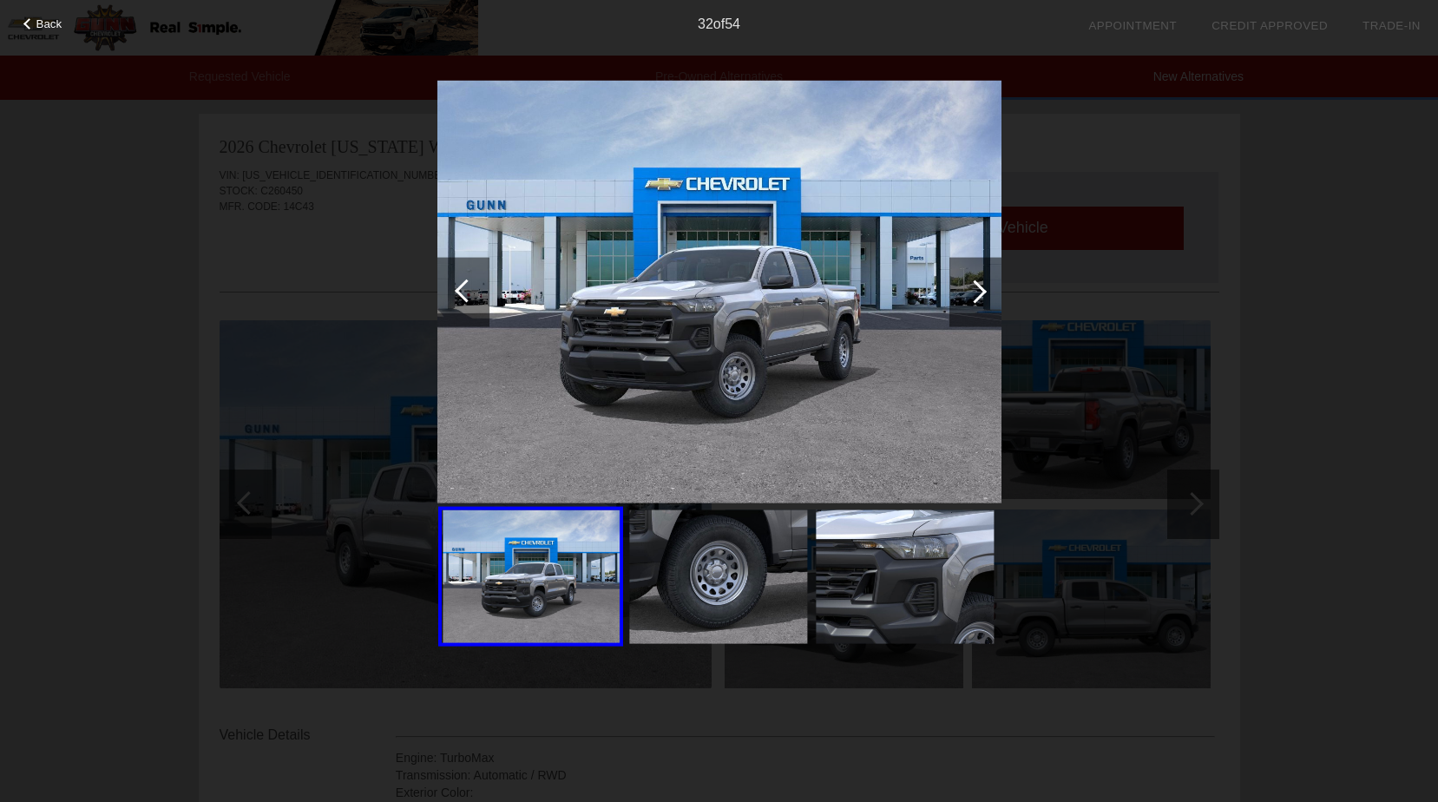
click at [45, 23] on span "Back" at bounding box center [49, 23] width 26 height 13
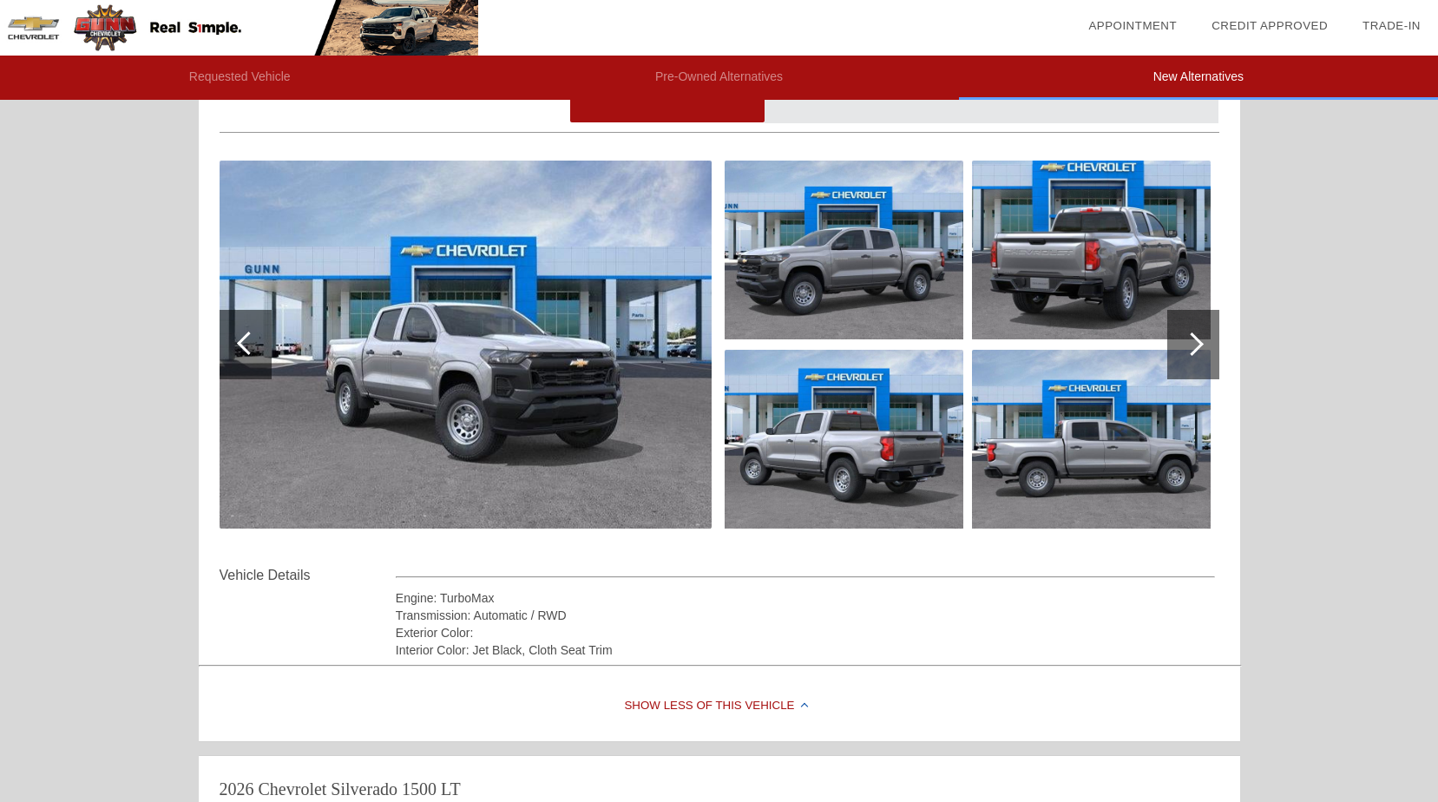
scroll to position [174, 0]
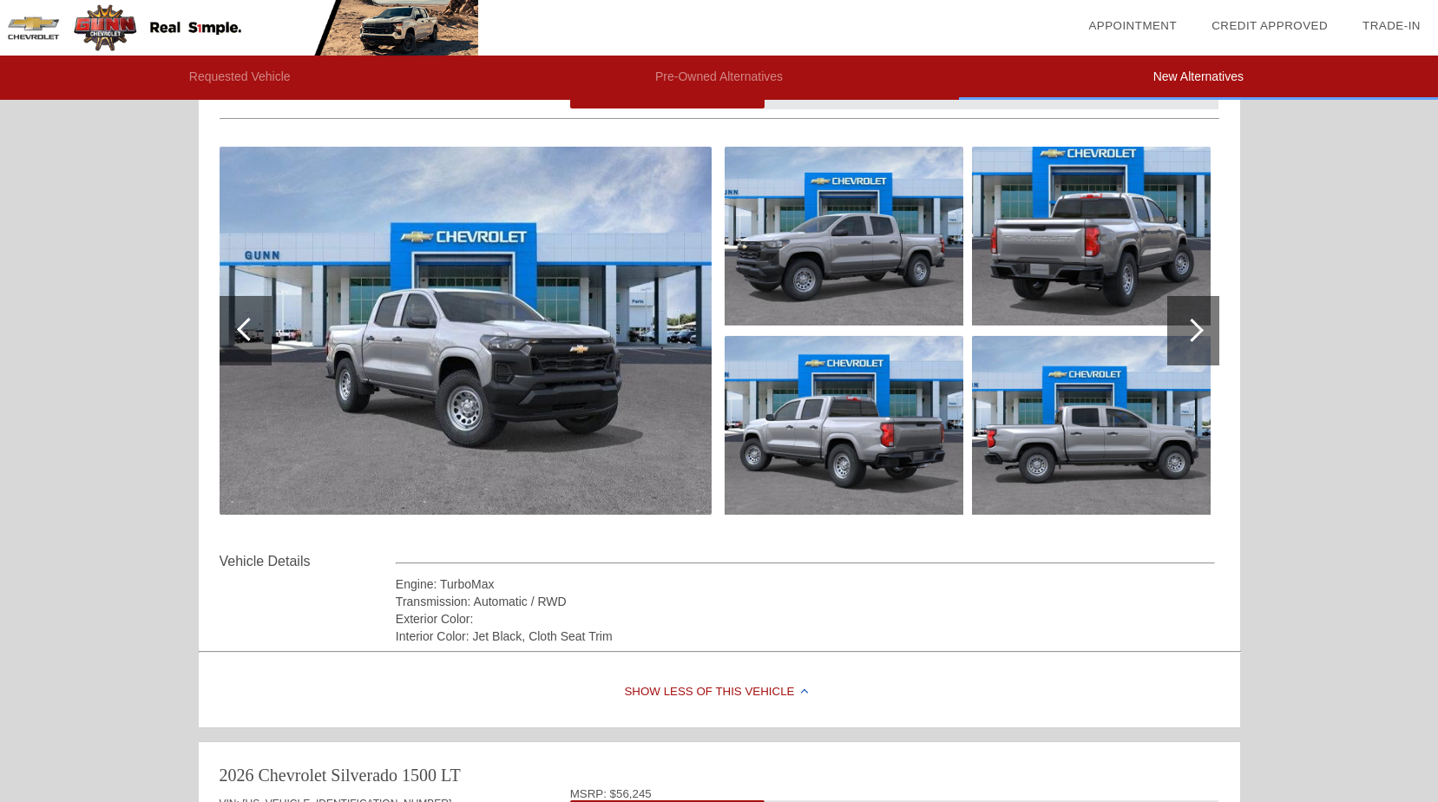
click at [265, 562] on div "Vehicle Details" at bounding box center [308, 561] width 176 height 21
click at [269, 562] on div "Vehicle Details" at bounding box center [308, 561] width 176 height 21
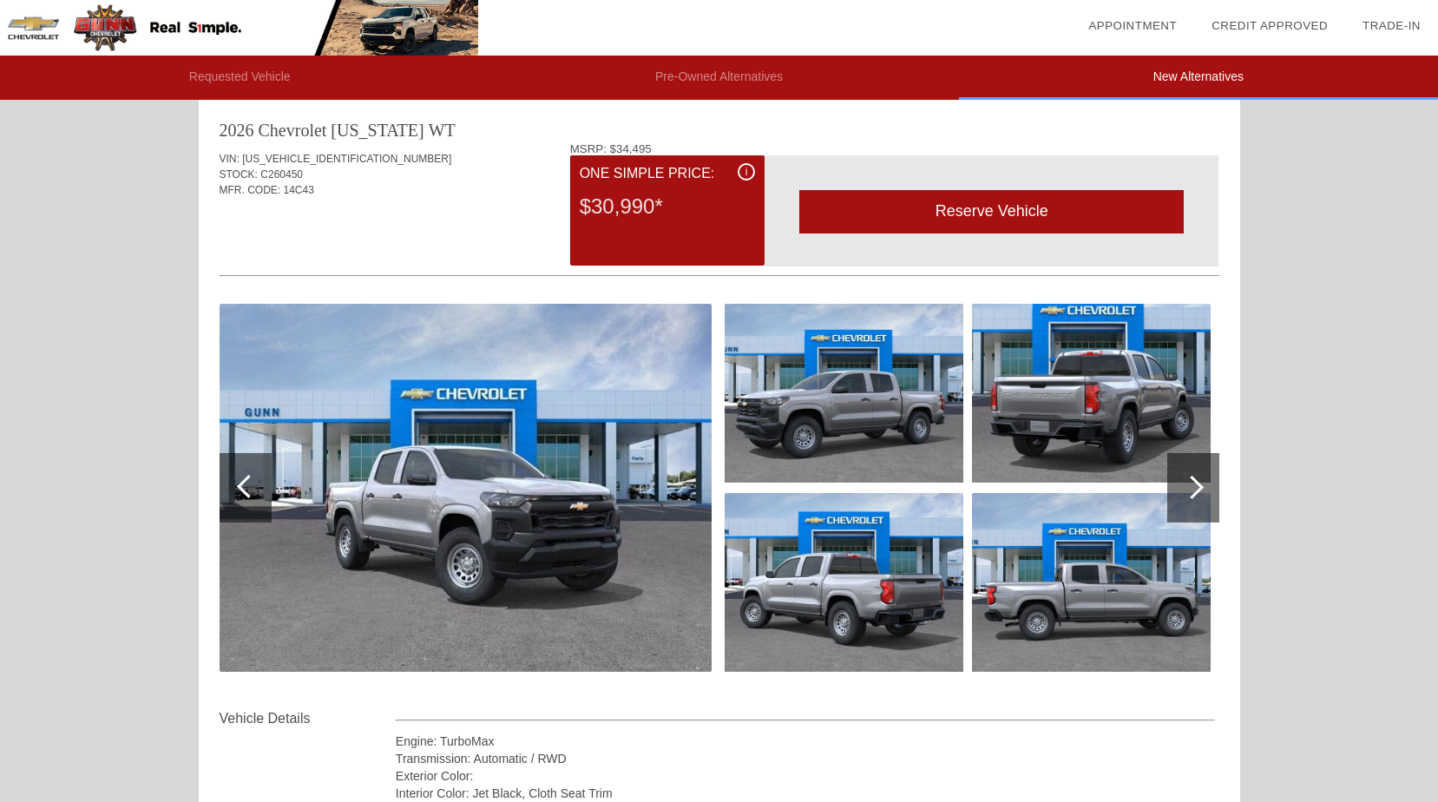
scroll to position [0, 0]
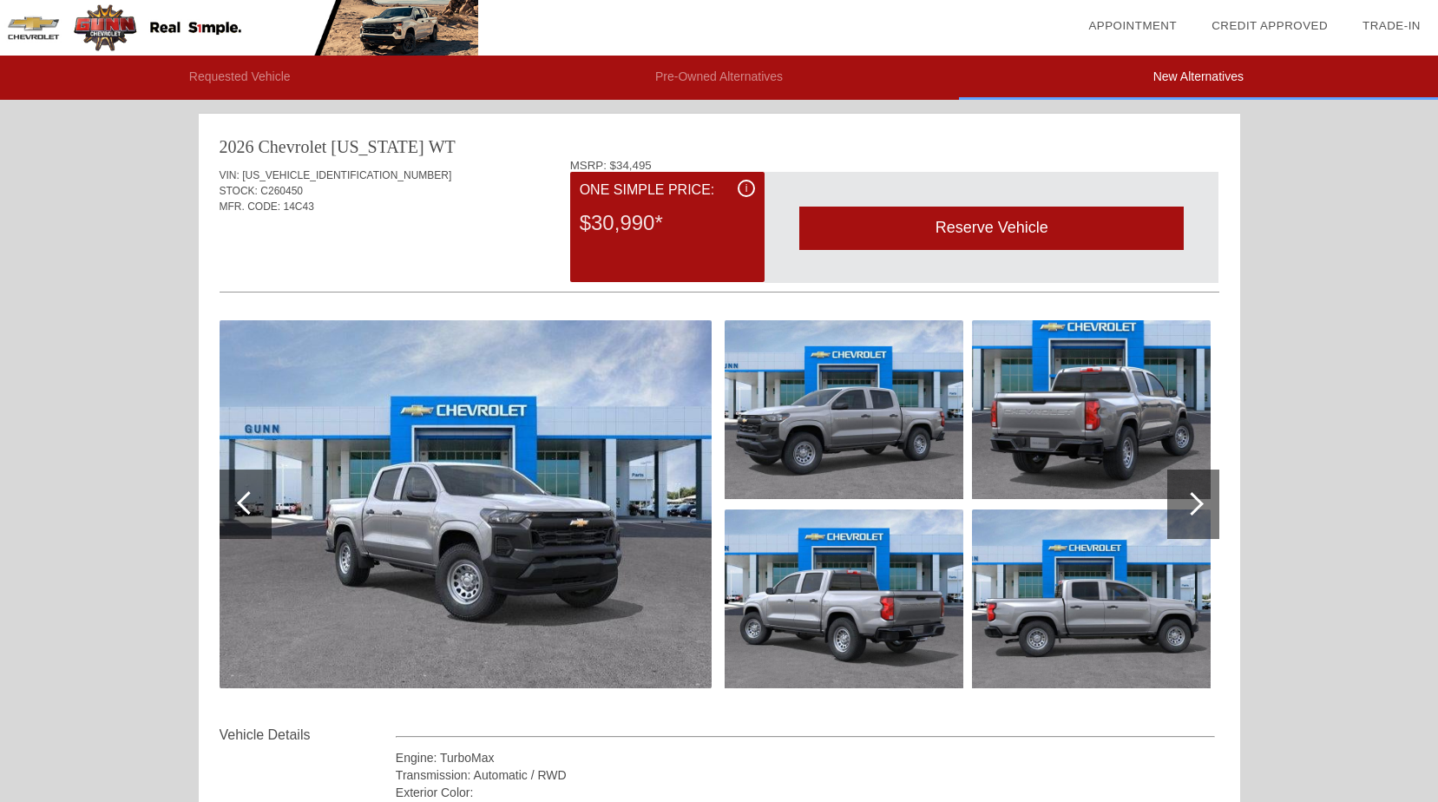
click at [752, 187] on div "i" at bounding box center [746, 188] width 17 height 17
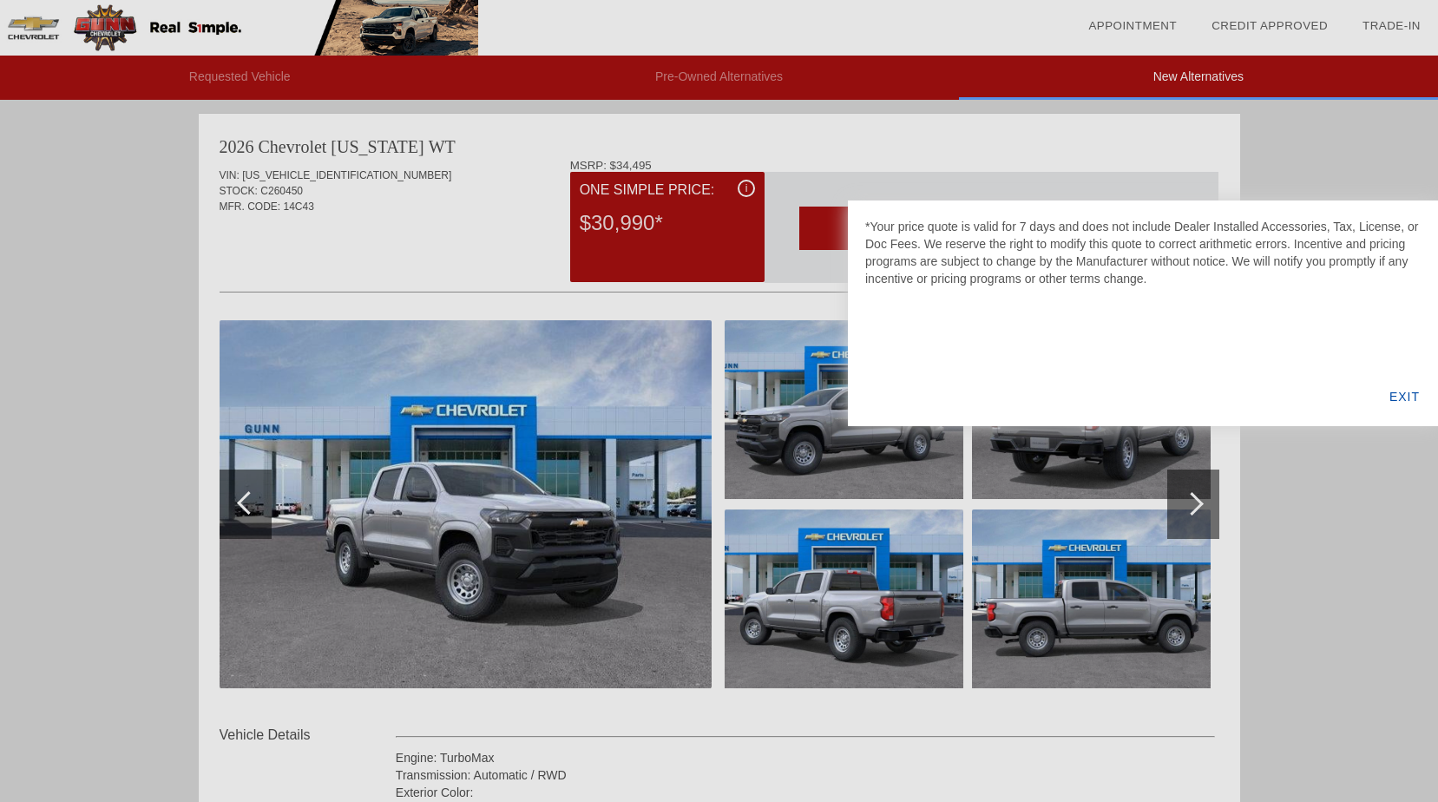
click at [1403, 393] on div "EXIT" at bounding box center [1404, 396] width 67 height 59
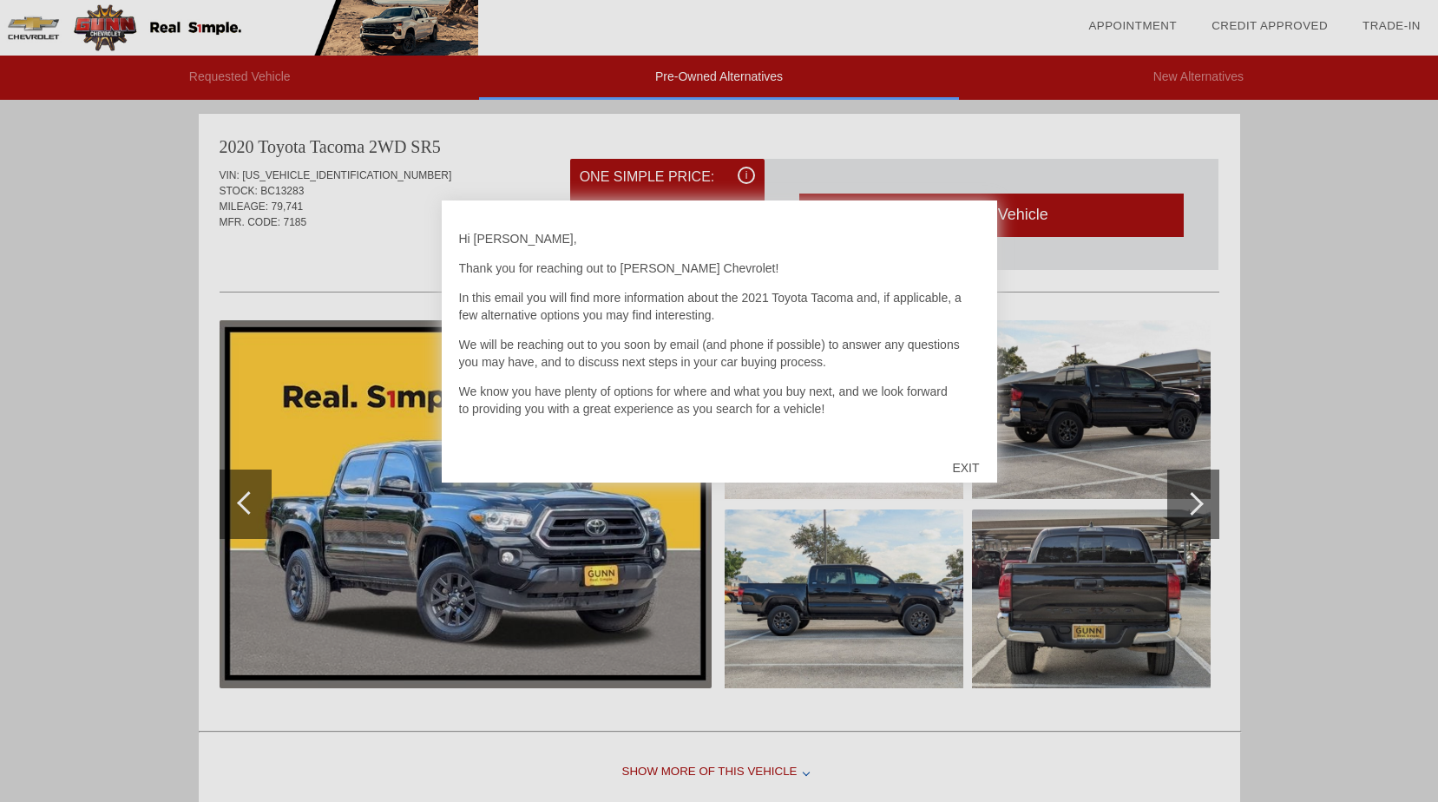
click at [962, 465] on div "EXIT" at bounding box center [966, 468] width 62 height 52
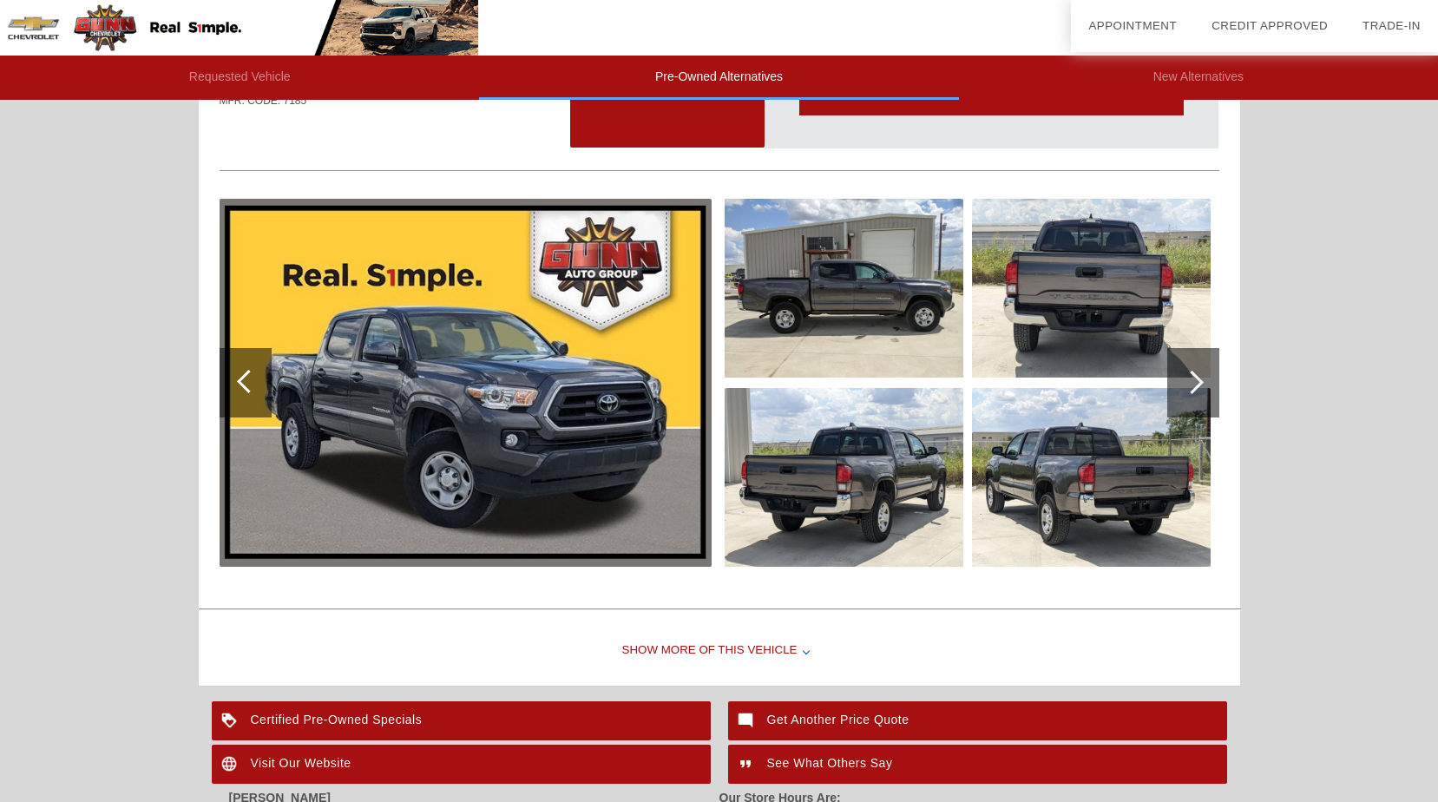
scroll to position [1713, 0]
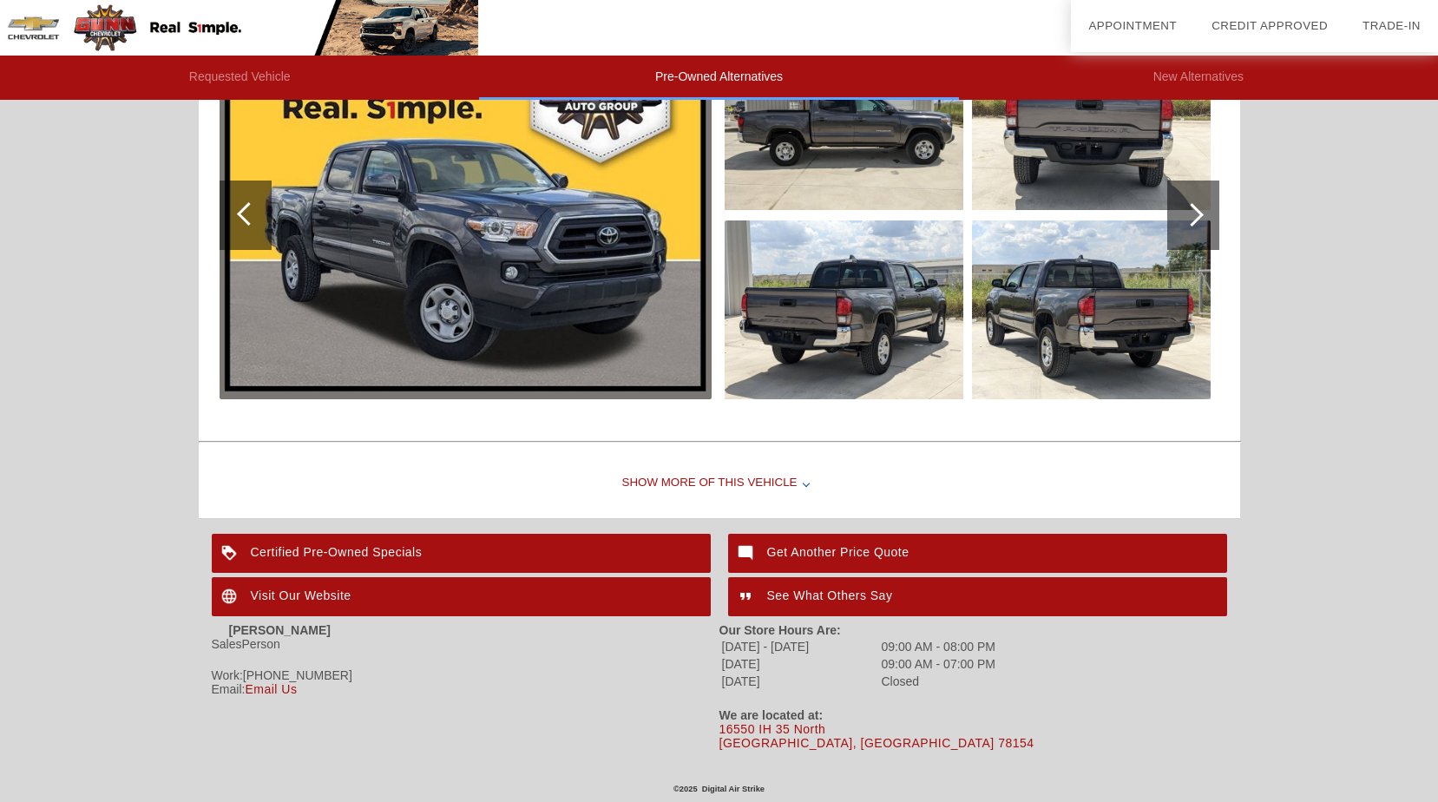
click at [823, 543] on div "Get Another Price Quote" at bounding box center [977, 553] width 499 height 39
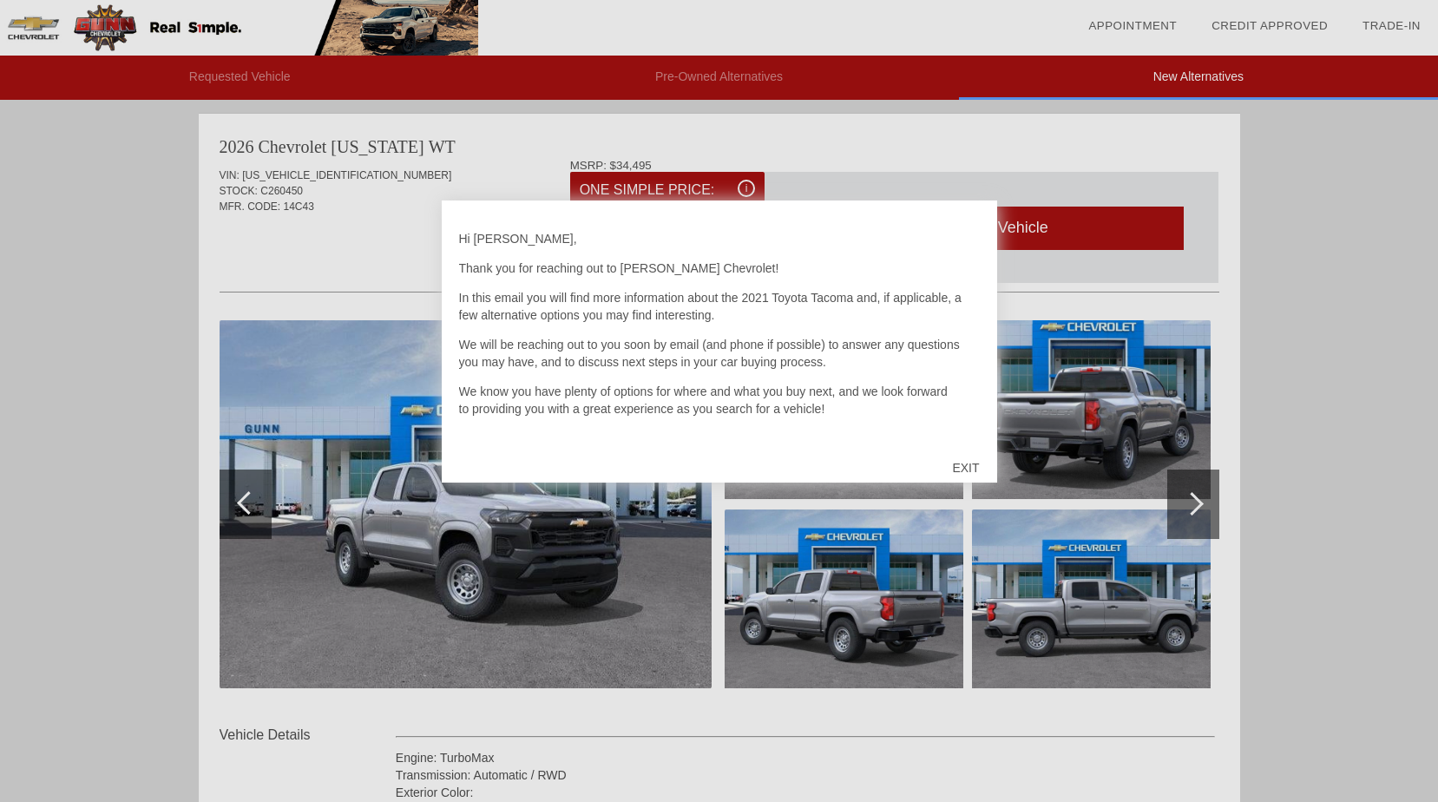
click at [902, 142] on div at bounding box center [719, 401] width 1438 height 802
click at [955, 475] on div "EXIT" at bounding box center [966, 468] width 62 height 52
